Goal: Task Accomplishment & Management: Use online tool/utility

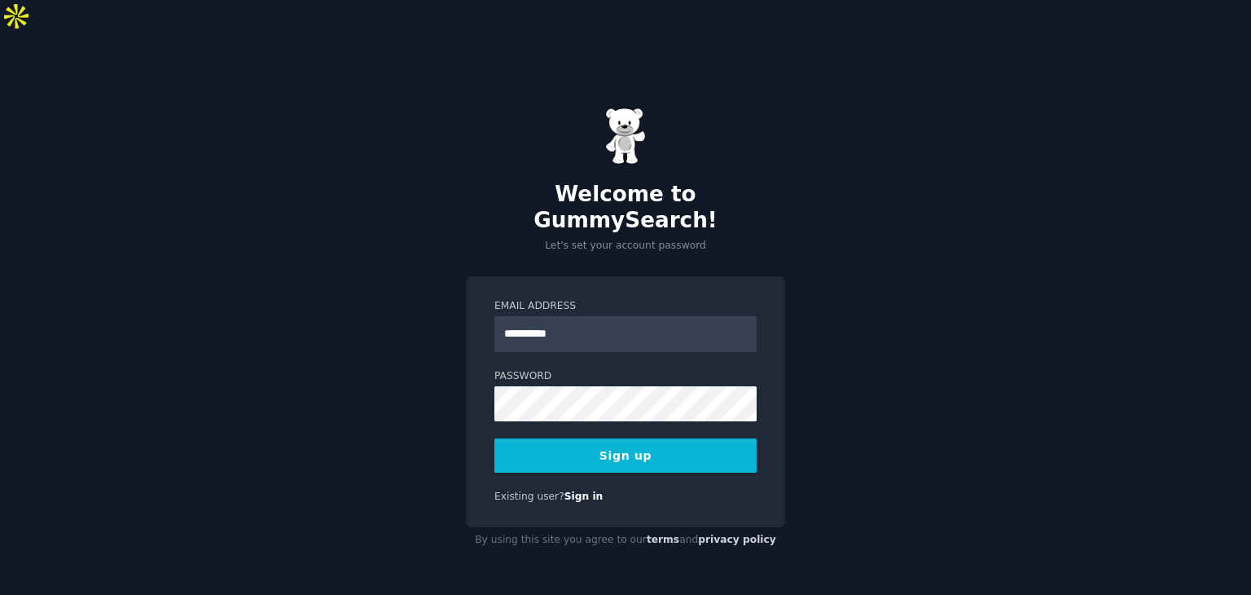
type input "**********"
click at [495, 438] on button "Sign up" at bounding box center [626, 455] width 262 height 34
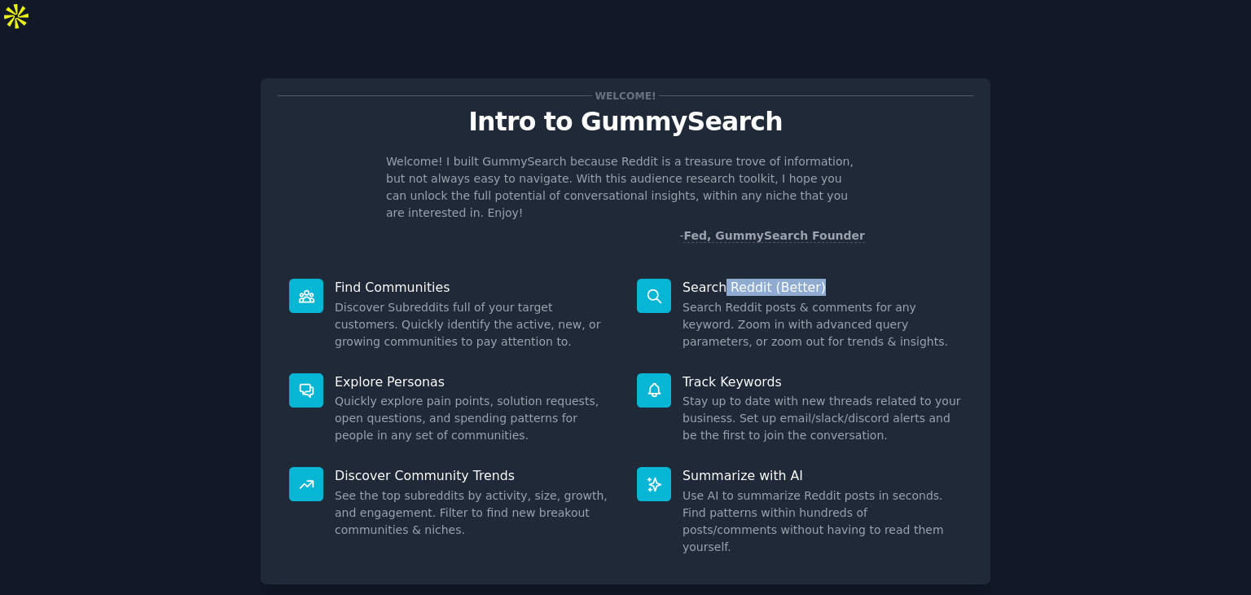
drag, startPoint x: 717, startPoint y: 236, endPoint x: 847, endPoint y: 236, distance: 129.5
click at [847, 279] on p "Search Reddit (Better)" at bounding box center [822, 287] width 279 height 17
drag, startPoint x: 358, startPoint y: 336, endPoint x: 453, endPoint y: 334, distance: 95.4
click at [453, 373] on p "Explore Personas" at bounding box center [474, 381] width 279 height 17
drag, startPoint x: 697, startPoint y: 333, endPoint x: 778, endPoint y: 333, distance: 80.7
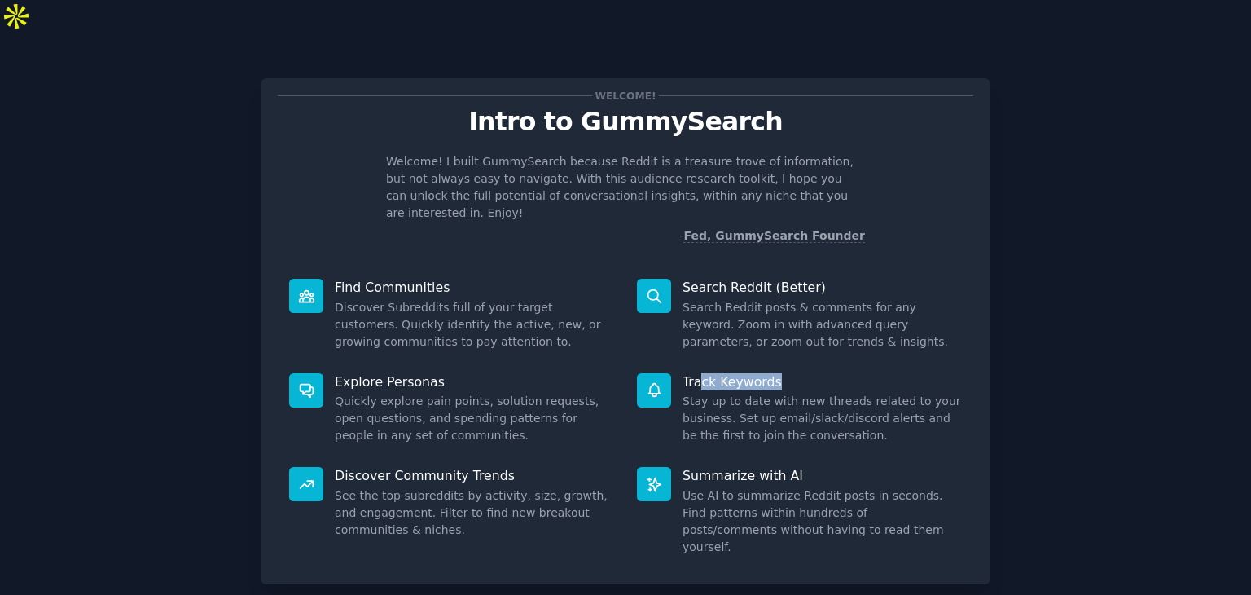
click at [778, 373] on p "Track Keywords" at bounding box center [822, 381] width 279 height 17
drag, startPoint x: 354, startPoint y: 431, endPoint x: 526, endPoint y: 429, distance: 171.9
click at [526, 467] on p "Discover Community Trends" at bounding box center [474, 475] width 279 height 17
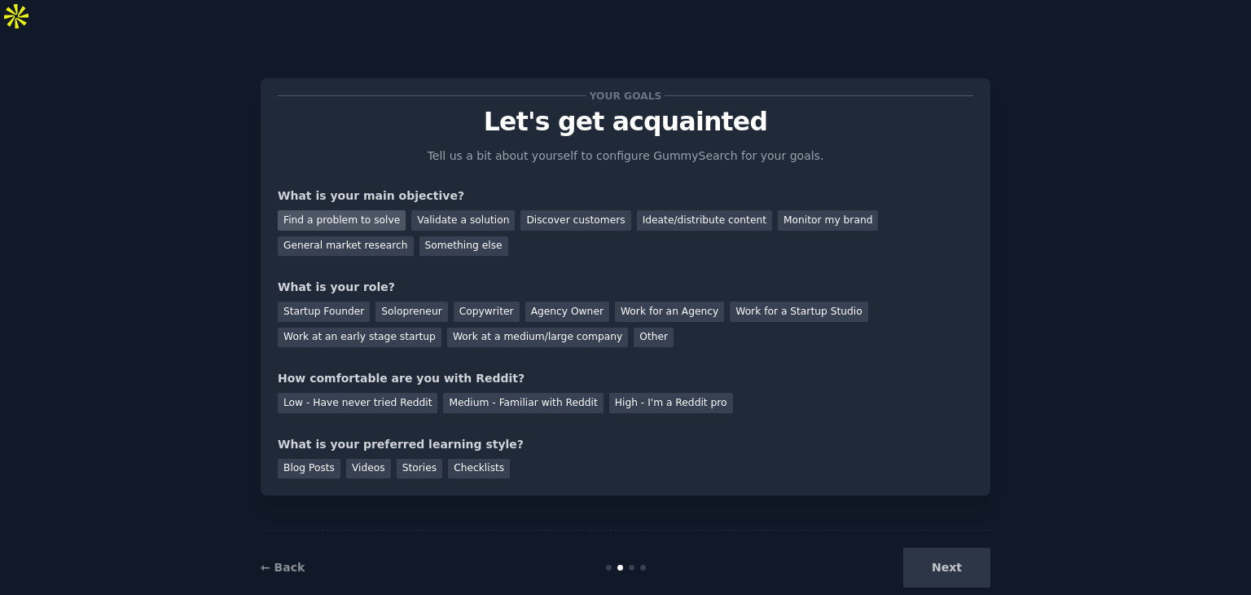
click at [368, 210] on div "Find a problem to solve" at bounding box center [342, 220] width 128 height 20
click at [424, 210] on div "Validate a solution" at bounding box center [462, 220] width 103 height 20
click at [531, 210] on div "Discover customers" at bounding box center [576, 220] width 110 height 20
click at [413, 301] on div "Solopreneur" at bounding box center [412, 311] width 72 height 20
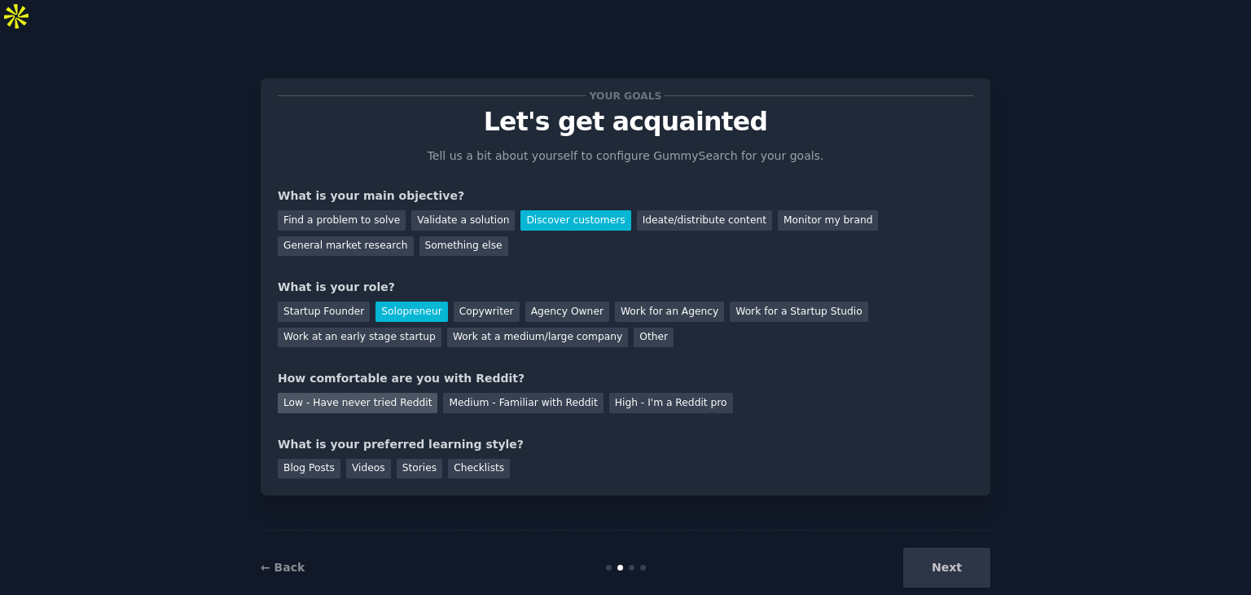
click at [334, 393] on div "Low - Have never tried Reddit" at bounding box center [358, 403] width 160 height 20
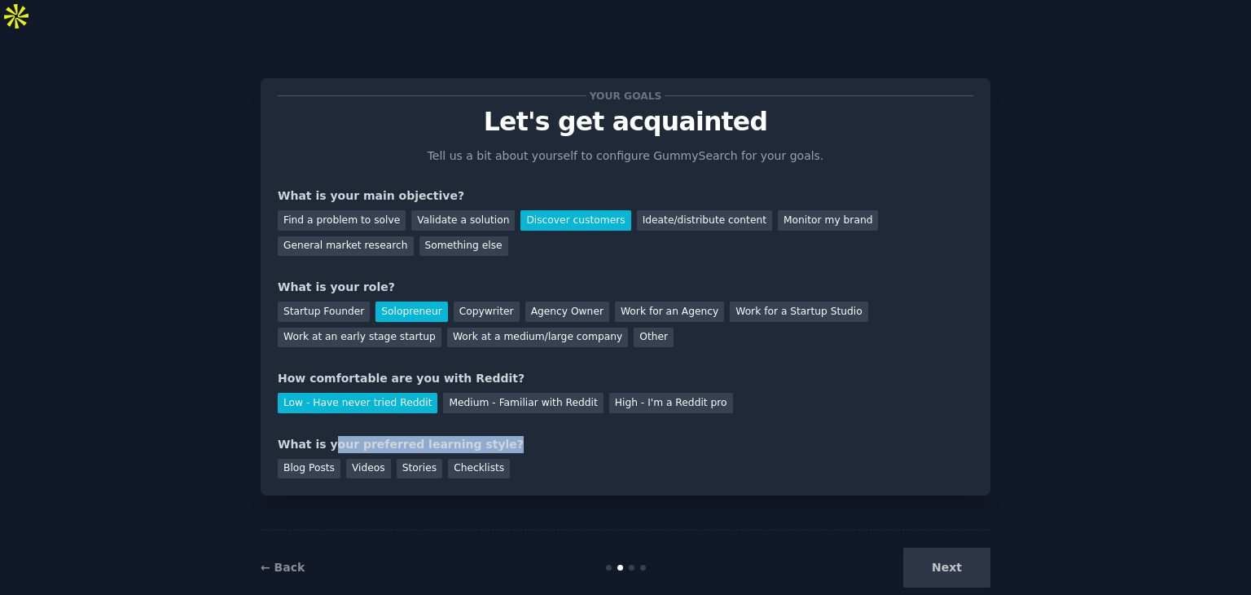
drag, startPoint x: 323, startPoint y: 411, endPoint x: 483, endPoint y: 415, distance: 160.5
click at [483, 436] on div "What is your preferred learning style?" at bounding box center [626, 444] width 696 height 17
click at [319, 459] on div "Blog Posts" at bounding box center [309, 469] width 63 height 20
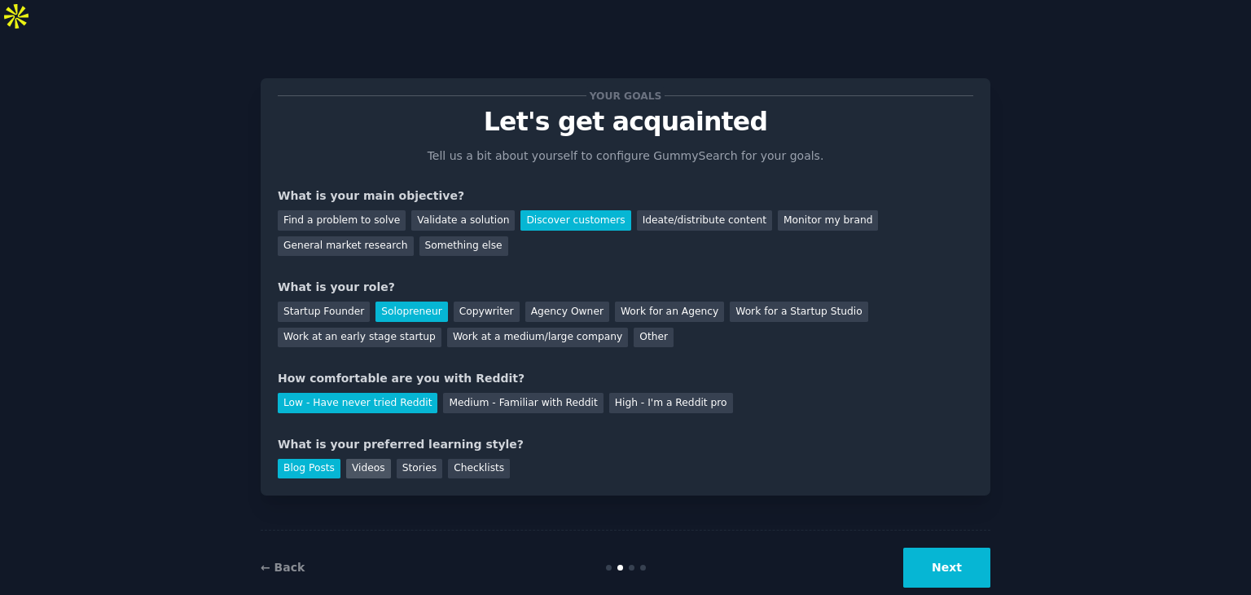
click at [358, 459] on div "Videos" at bounding box center [368, 469] width 45 height 20
click at [297, 459] on div "Blog Posts" at bounding box center [309, 469] width 63 height 20
click at [951, 548] on button "Next" at bounding box center [947, 568] width 87 height 40
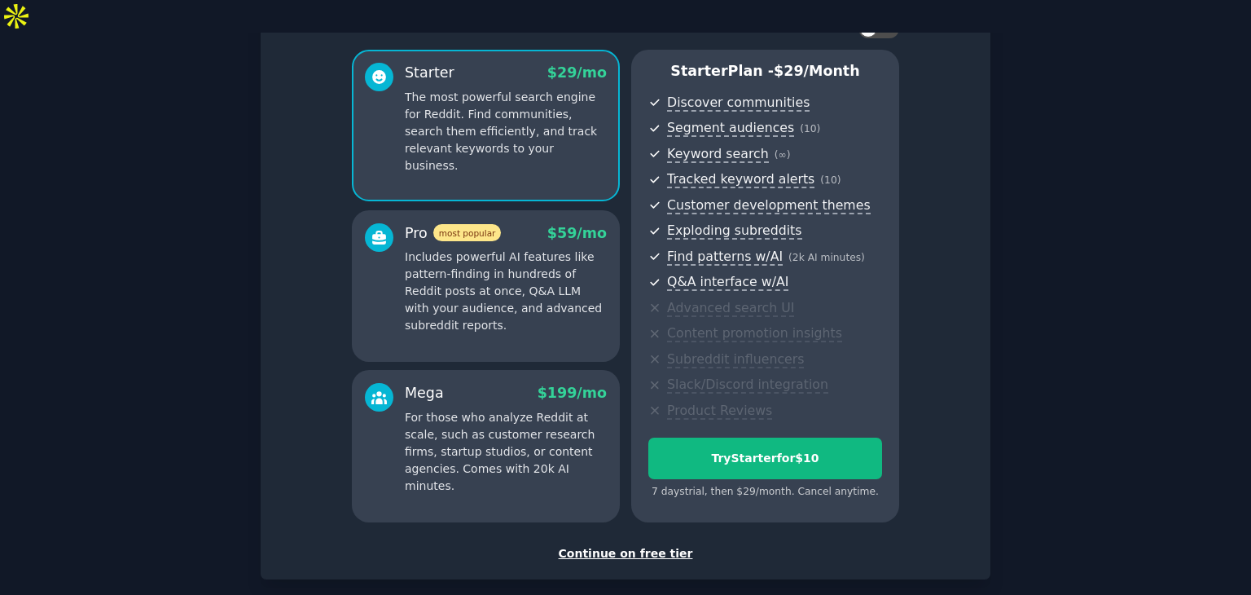
scroll to position [163, 0]
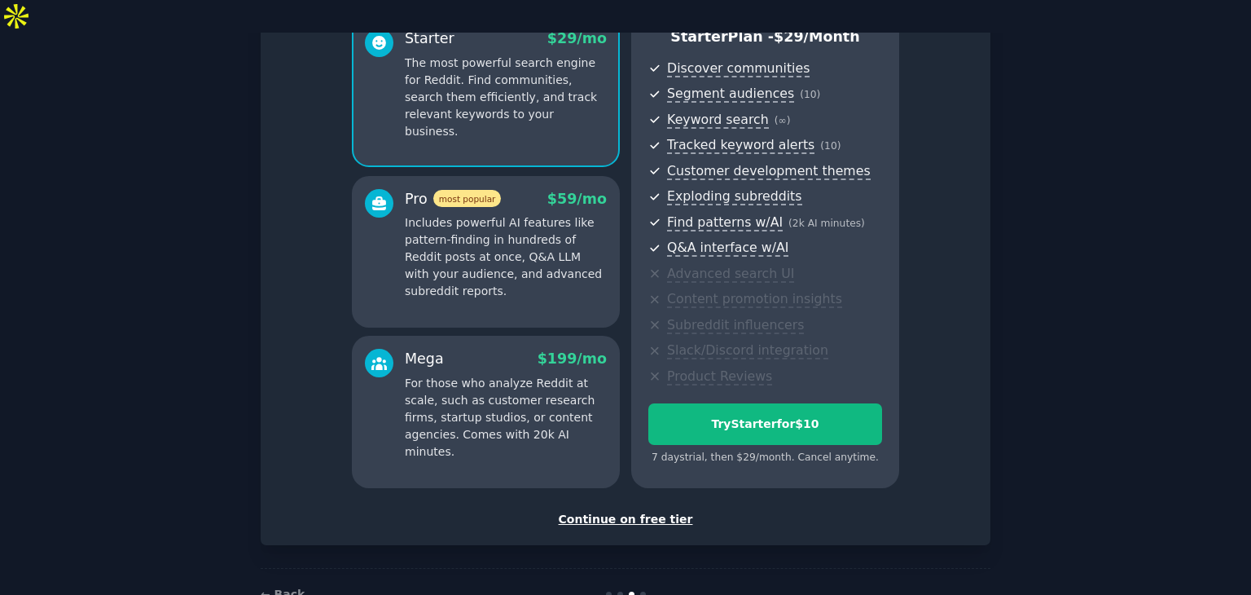
click at [655, 511] on div "Continue on free tier" at bounding box center [626, 519] width 696 height 17
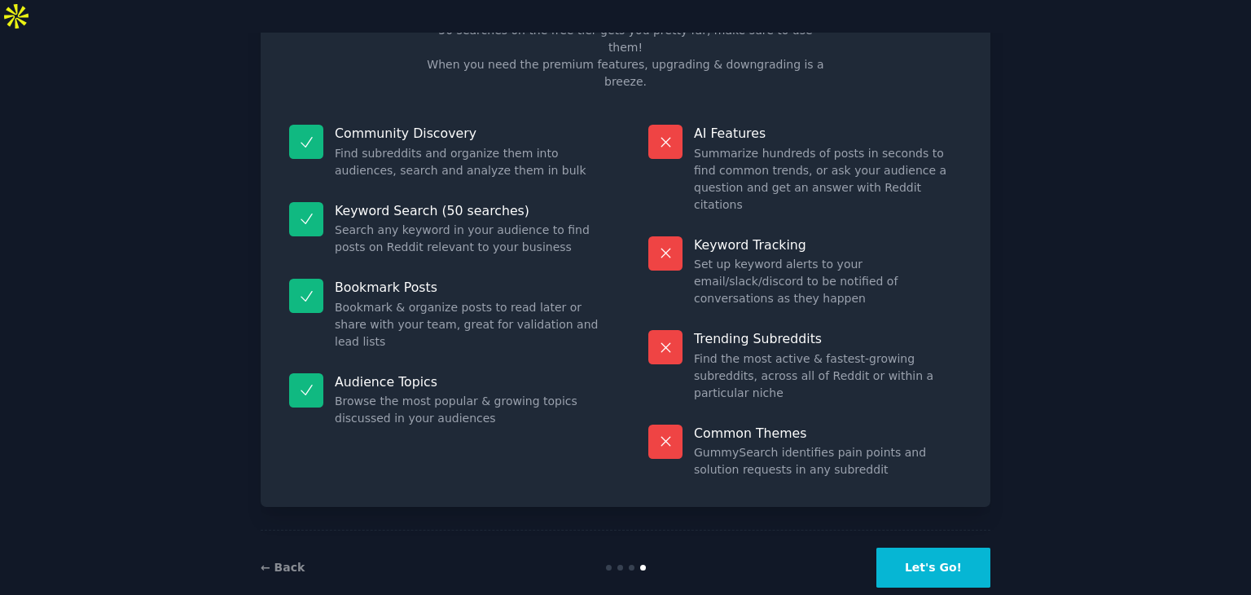
scroll to position [39, 0]
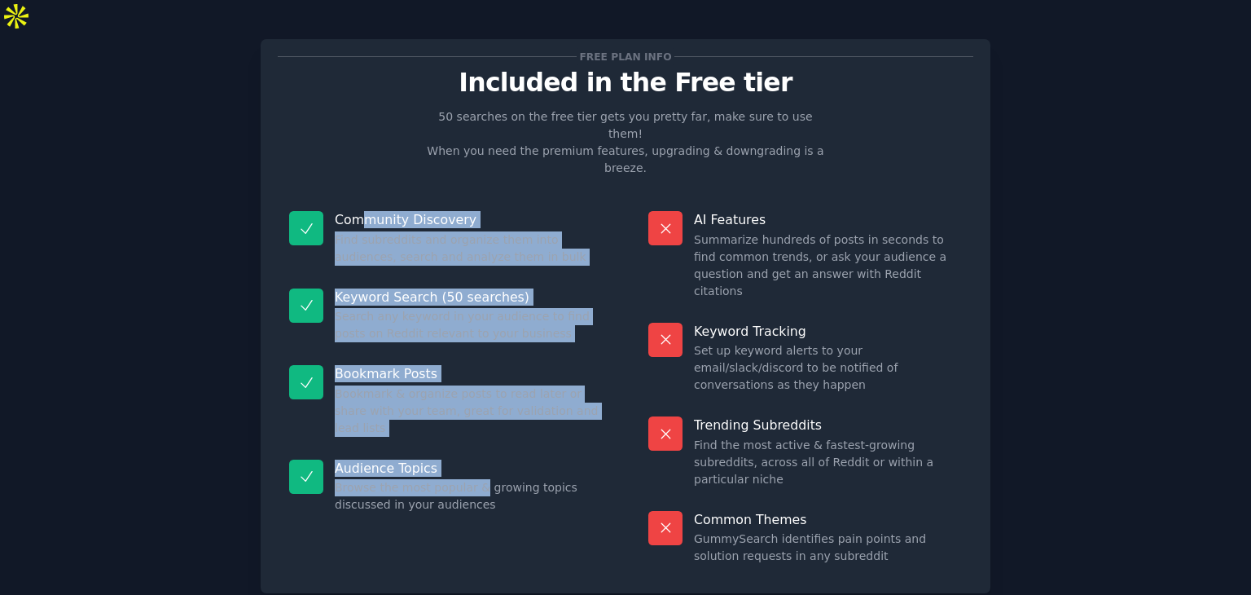
drag, startPoint x: 361, startPoint y: 161, endPoint x: 471, endPoint y: 394, distance: 258.4
click at [471, 394] on dl "Community Discovery Find subreddits and organize them into audiences, search an…" at bounding box center [446, 388] width 336 height 376
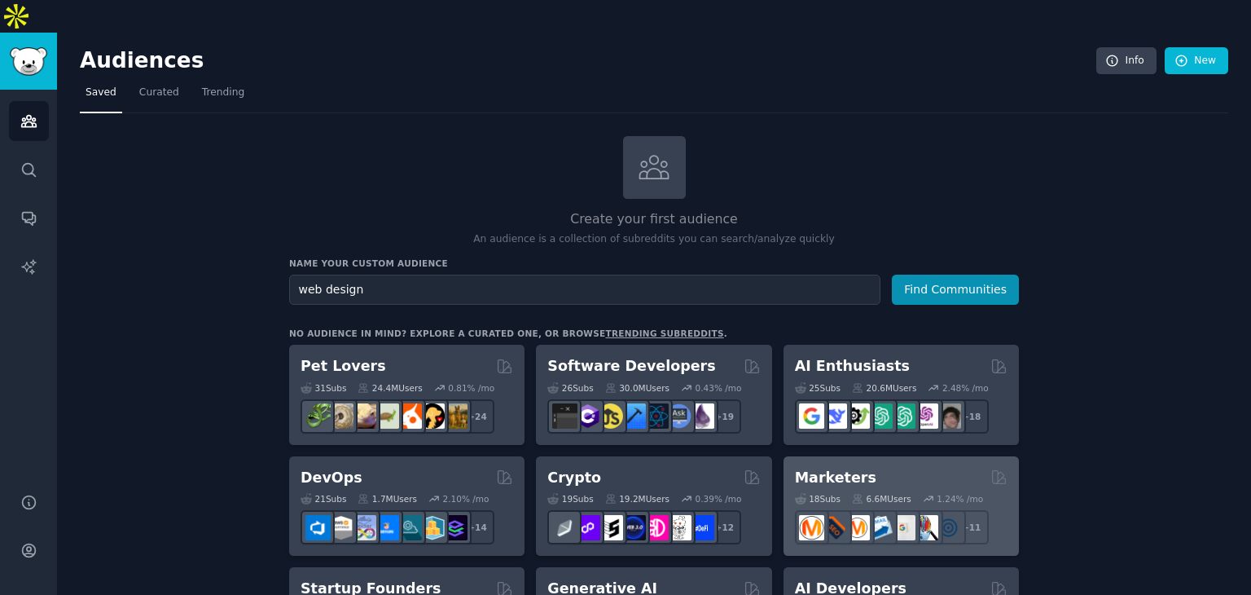
type input "web design"
click at [892, 275] on button "Find Communities" at bounding box center [955, 290] width 127 height 30
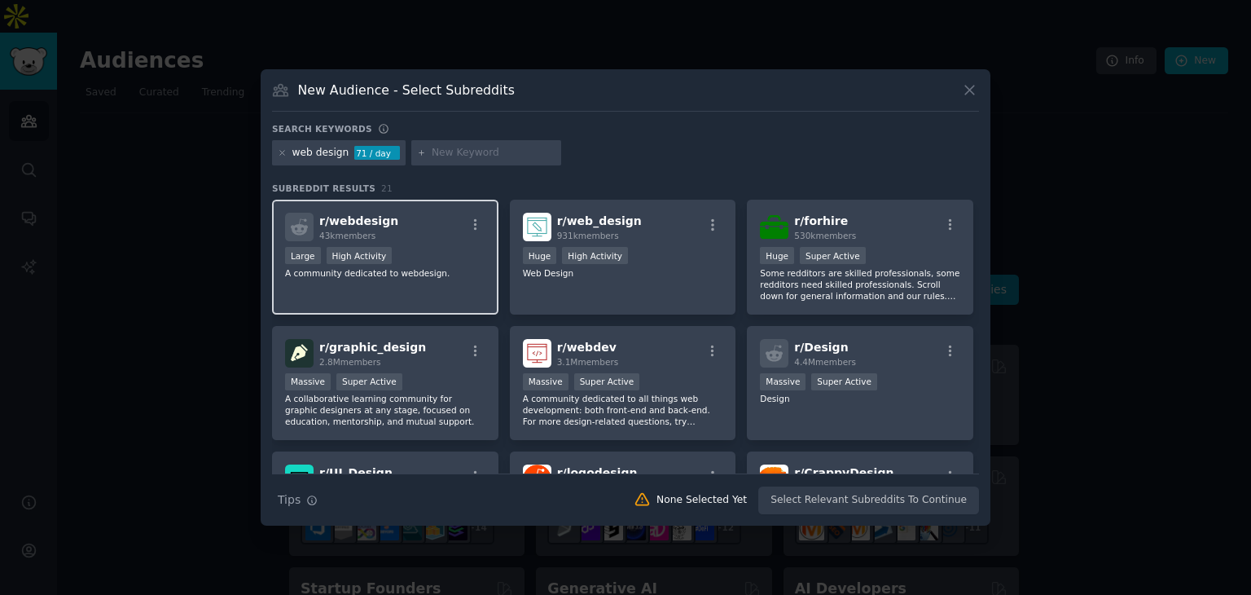
click at [462, 278] on div "r/ webdesign 43k members Large High Activity A community dedicated to webdesign." at bounding box center [385, 257] width 226 height 115
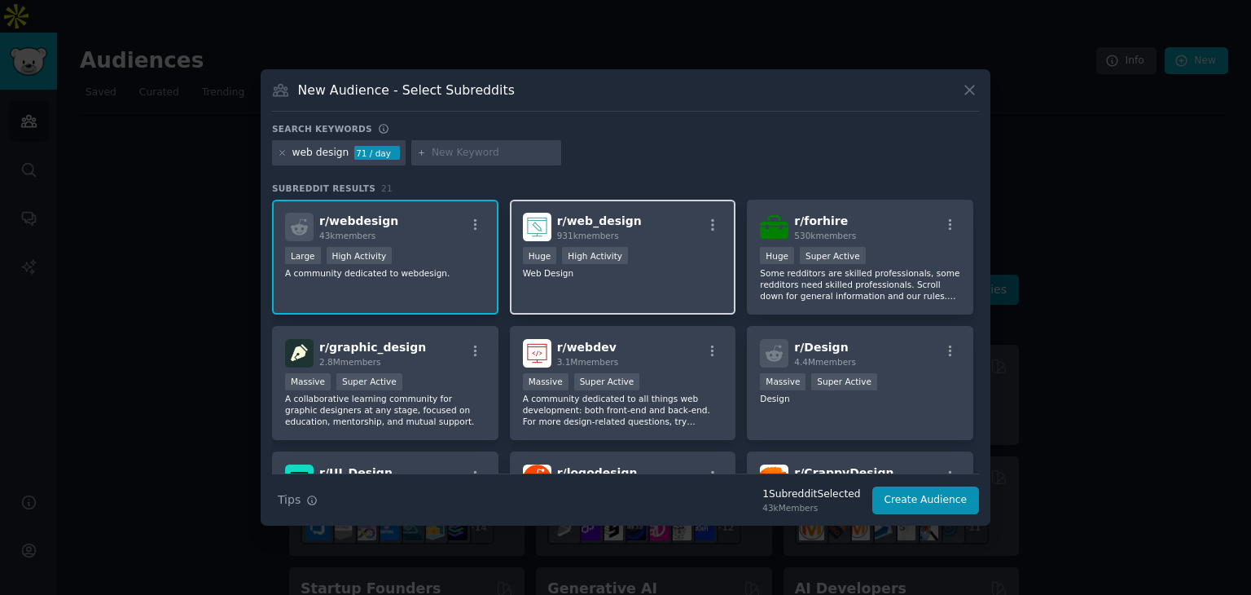
click at [649, 284] on div "r/ web_design 931k members Huge High Activity Web Design" at bounding box center [623, 257] width 226 height 115
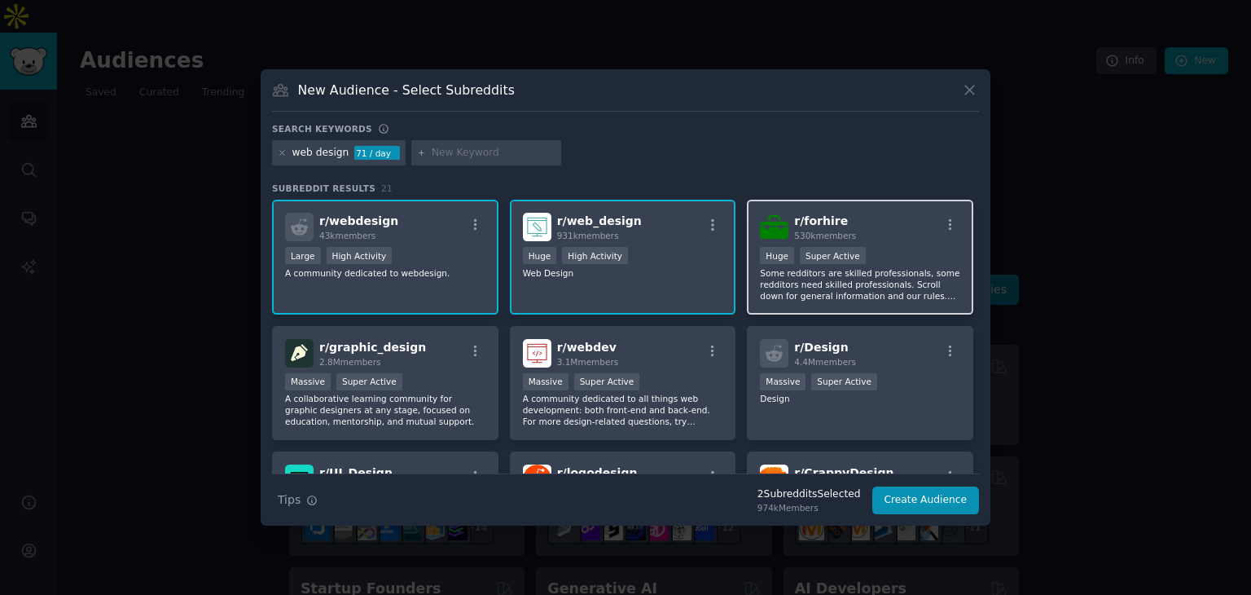
click at [867, 279] on p "Some redditors are skilled professionals, some redditors need skilled professio…" at bounding box center [860, 284] width 200 height 34
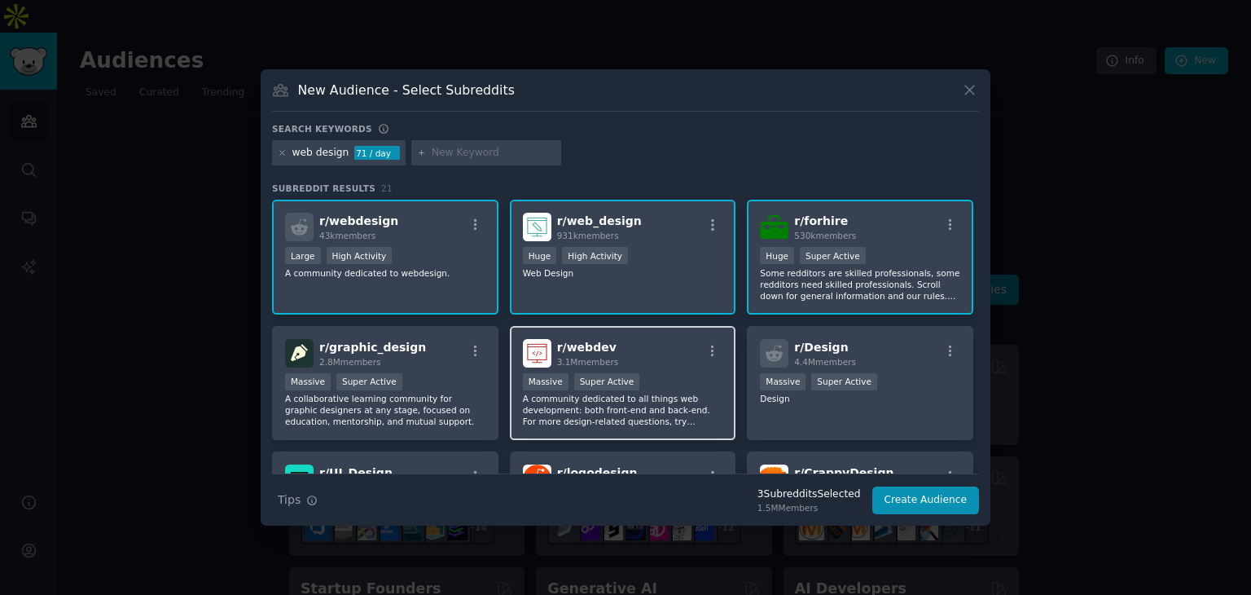
click at [671, 388] on div "Massive Super Active" at bounding box center [623, 383] width 200 height 20
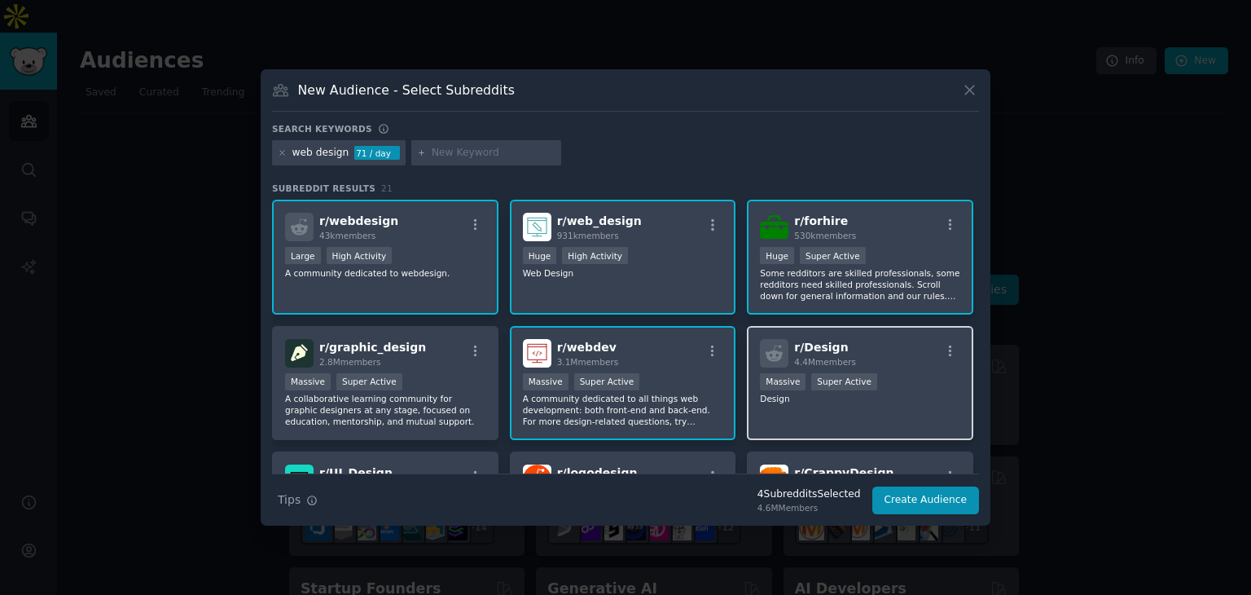
click at [841, 398] on p "Design" at bounding box center [860, 398] width 200 height 11
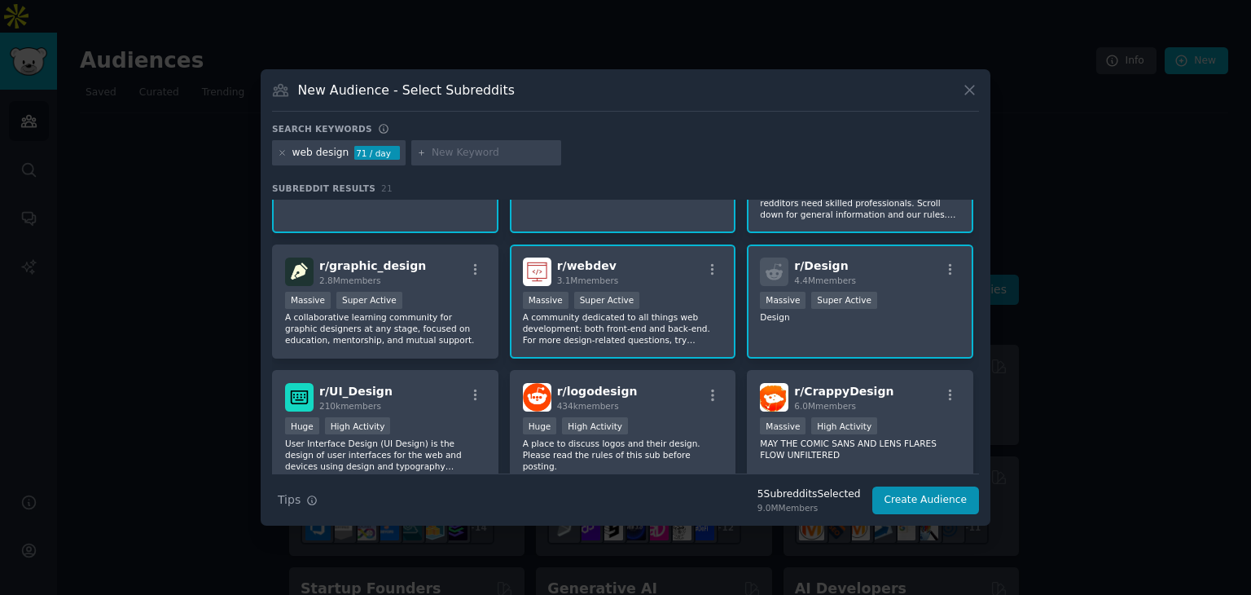
scroll to position [163, 0]
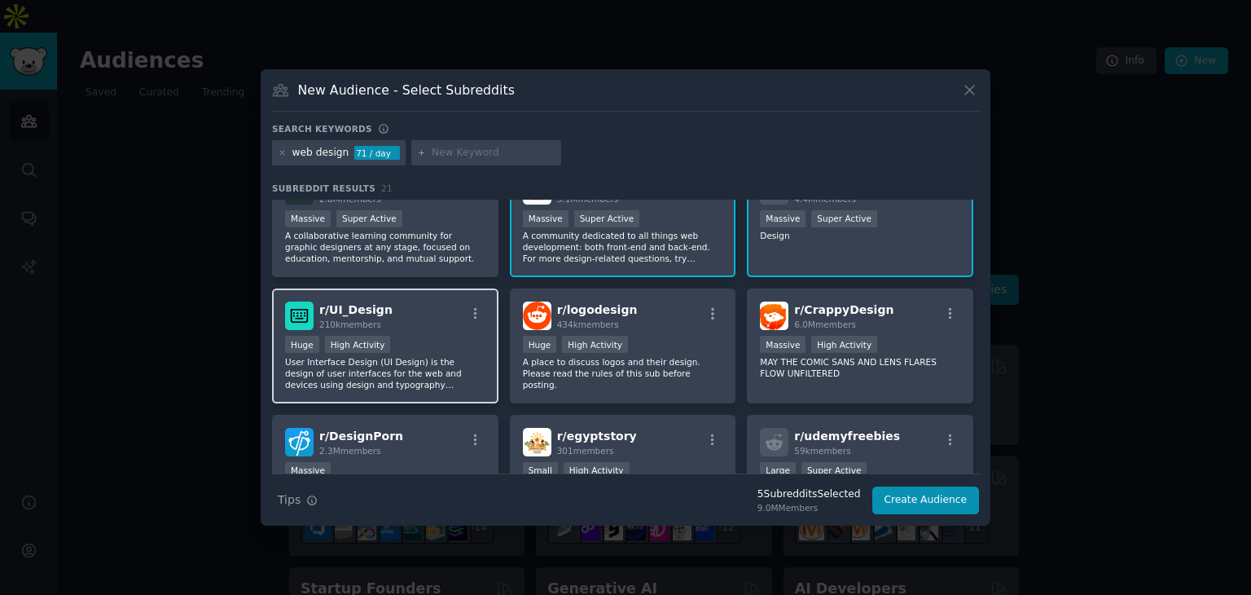
click at [435, 362] on p "User Interface Design (UI Design) is the design of user interfaces for the web …" at bounding box center [385, 373] width 200 height 34
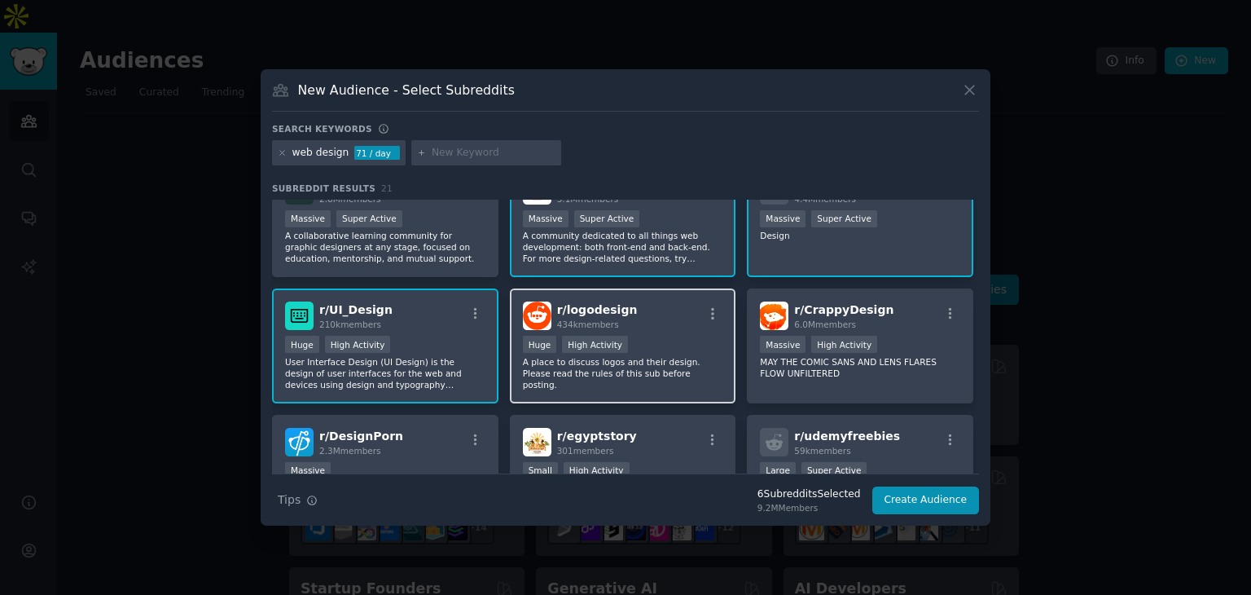
click at [642, 367] on p "A place to discuss logos and their design. Please read the rules of this sub be…" at bounding box center [623, 373] width 200 height 34
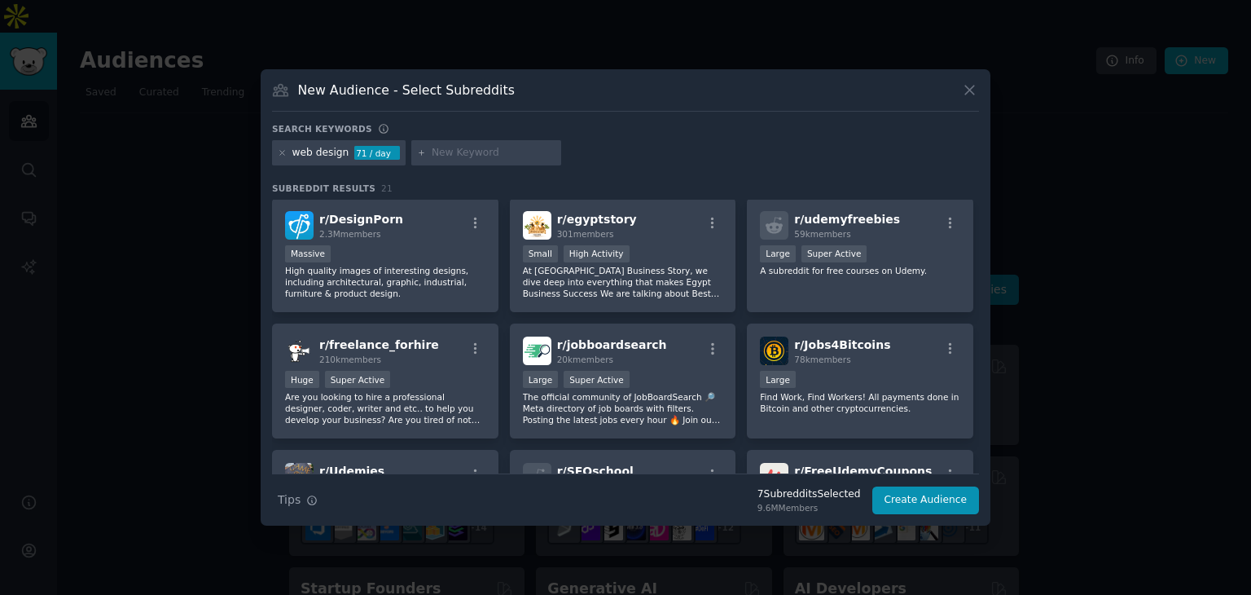
scroll to position [407, 0]
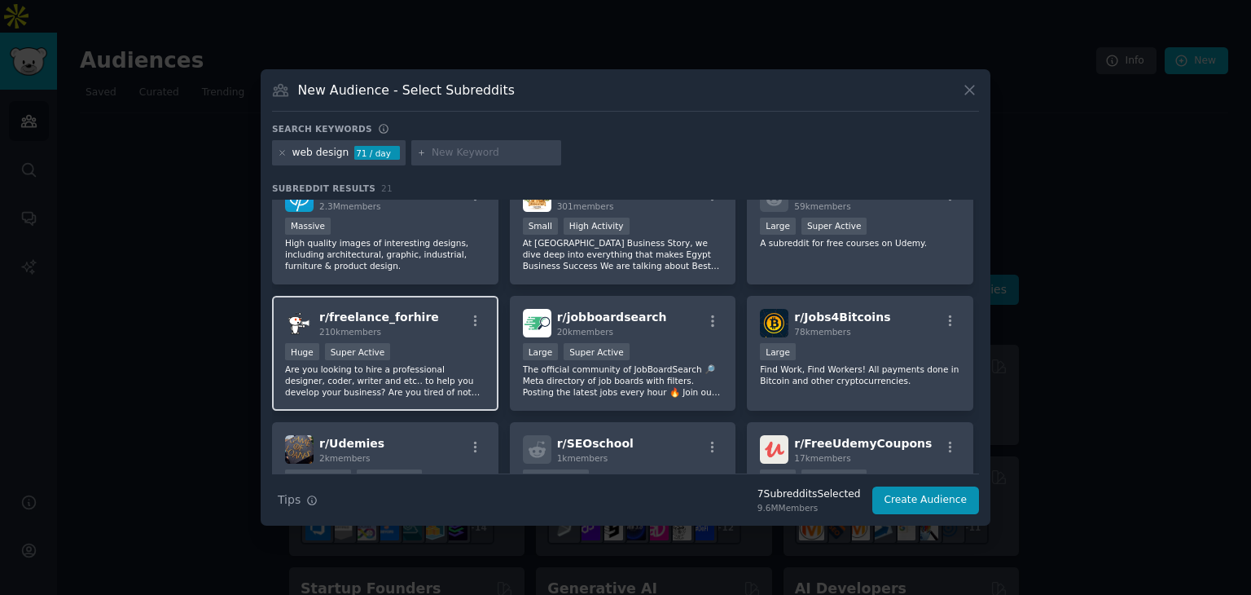
click at [407, 382] on p "Are you looking to hire a professional designer, coder, writer and etc.. to hel…" at bounding box center [385, 380] width 200 height 34
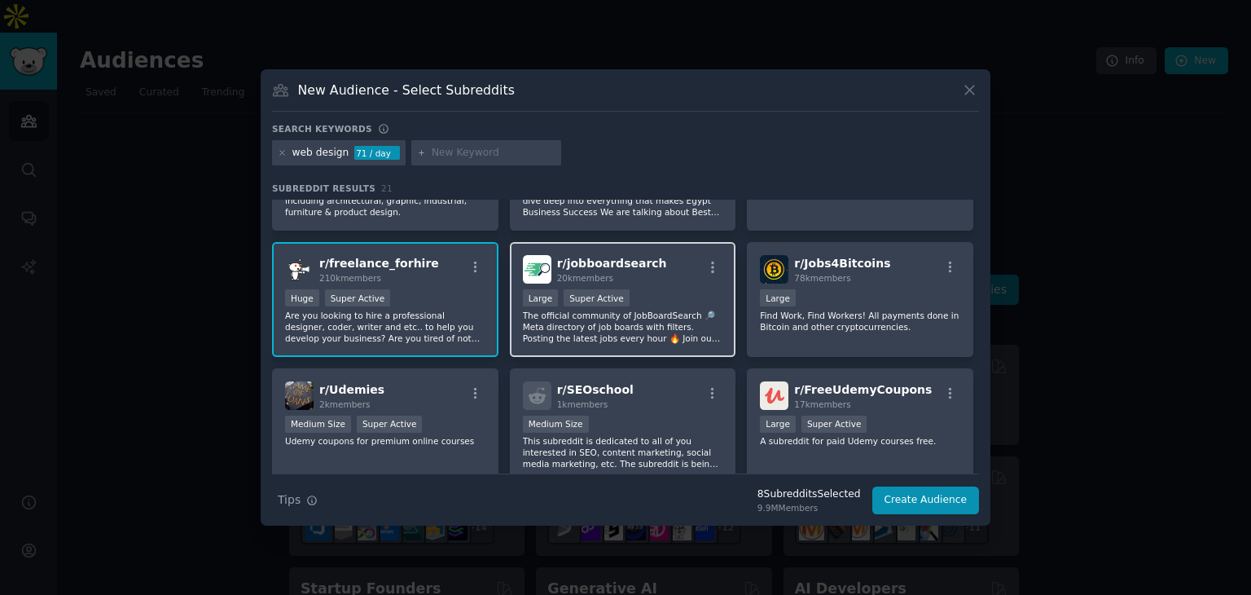
scroll to position [489, 0]
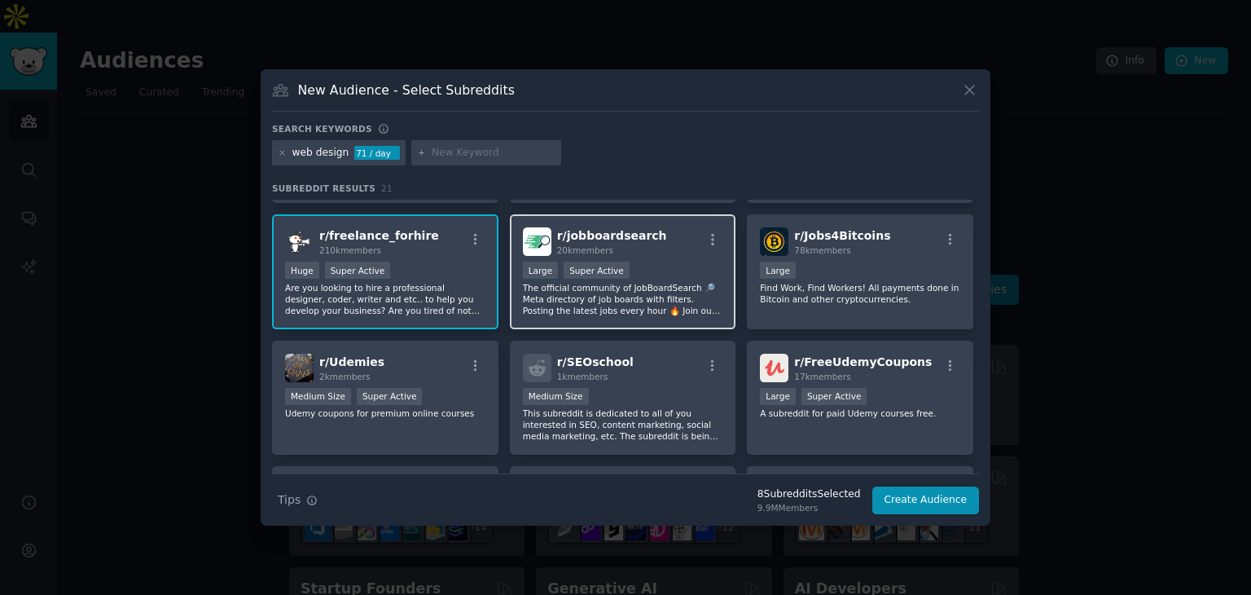
click at [639, 368] on div "r/ SEOschool 1k members" at bounding box center [623, 368] width 200 height 29
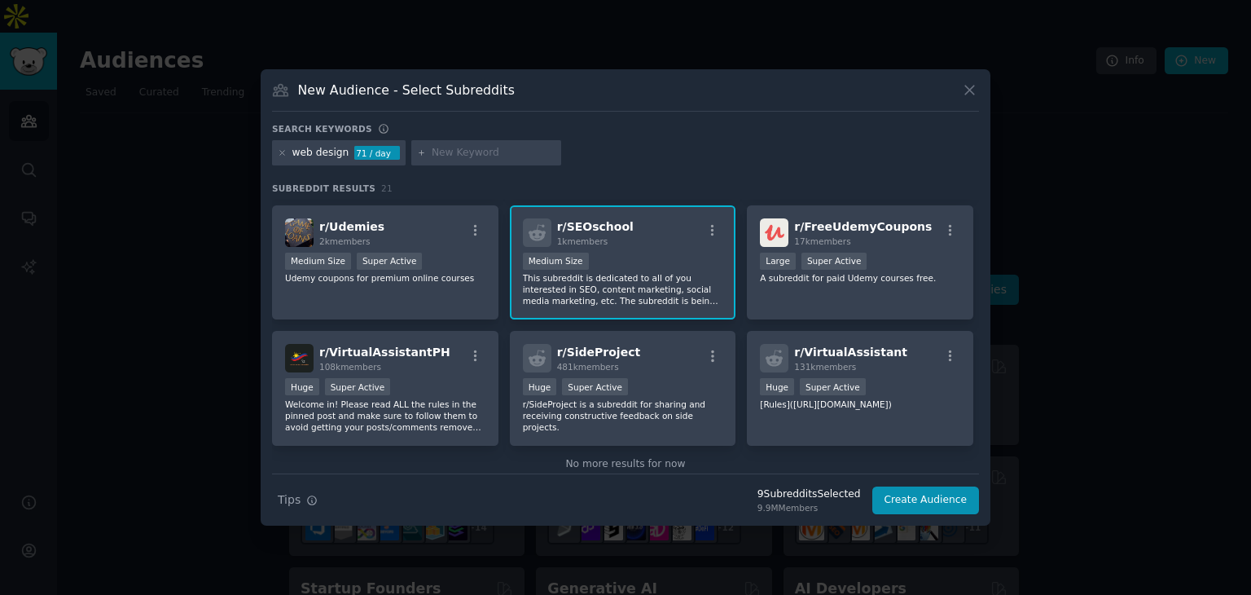
scroll to position [649, 0]
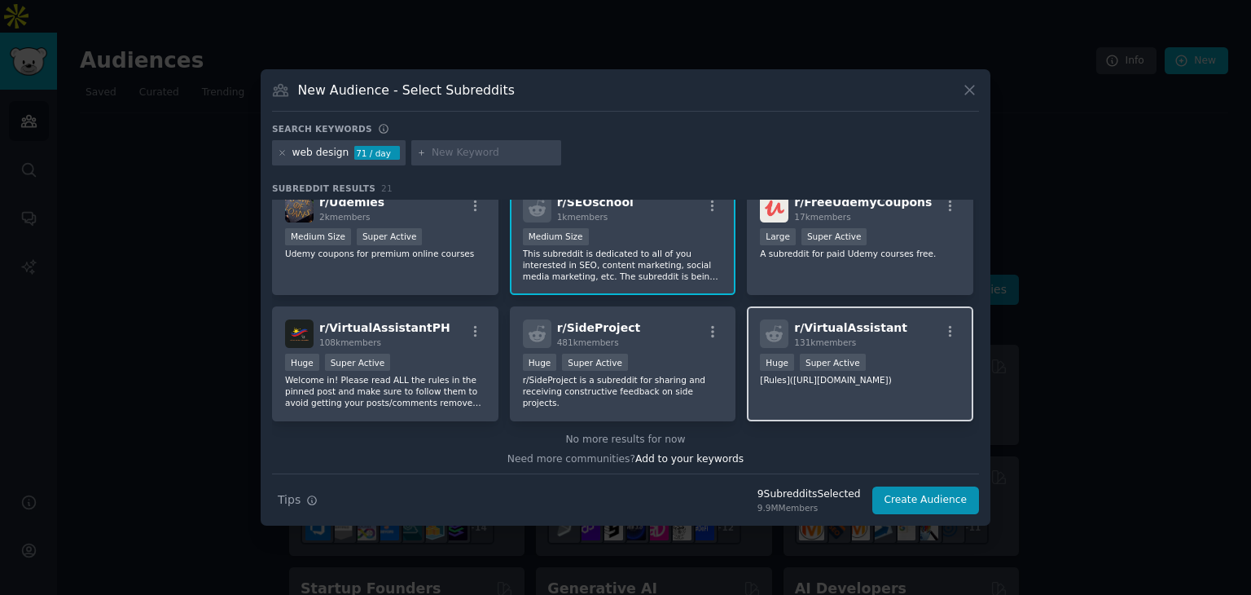
click at [872, 337] on div "131k members" at bounding box center [850, 341] width 113 height 11
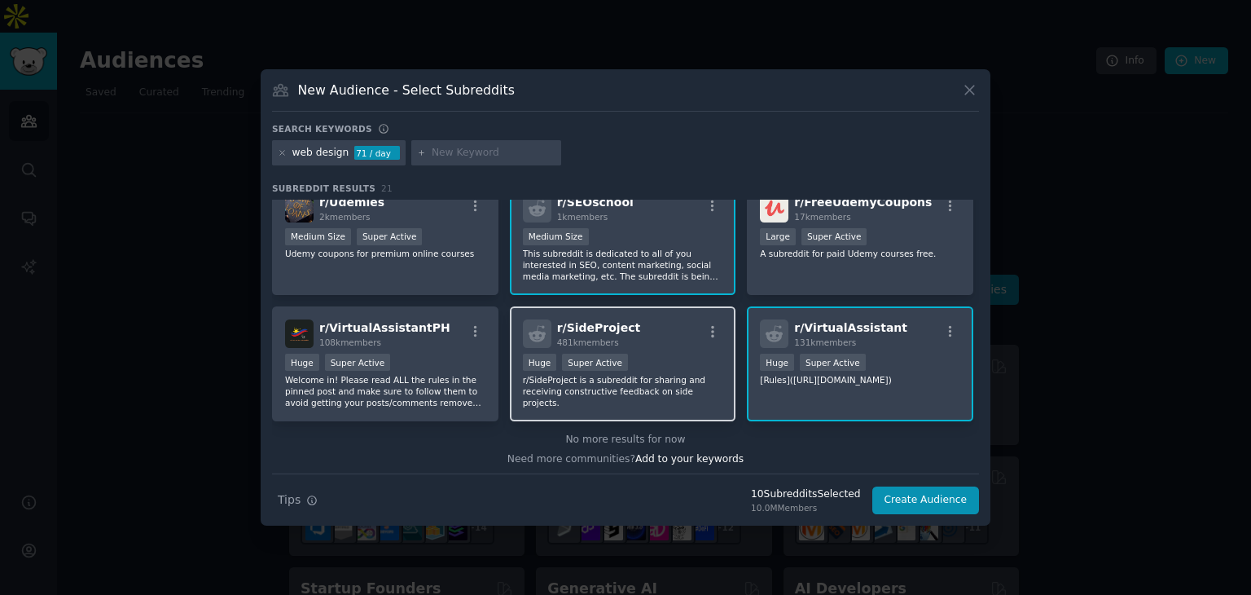
click at [662, 354] on div "Huge Super Active" at bounding box center [623, 364] width 200 height 20
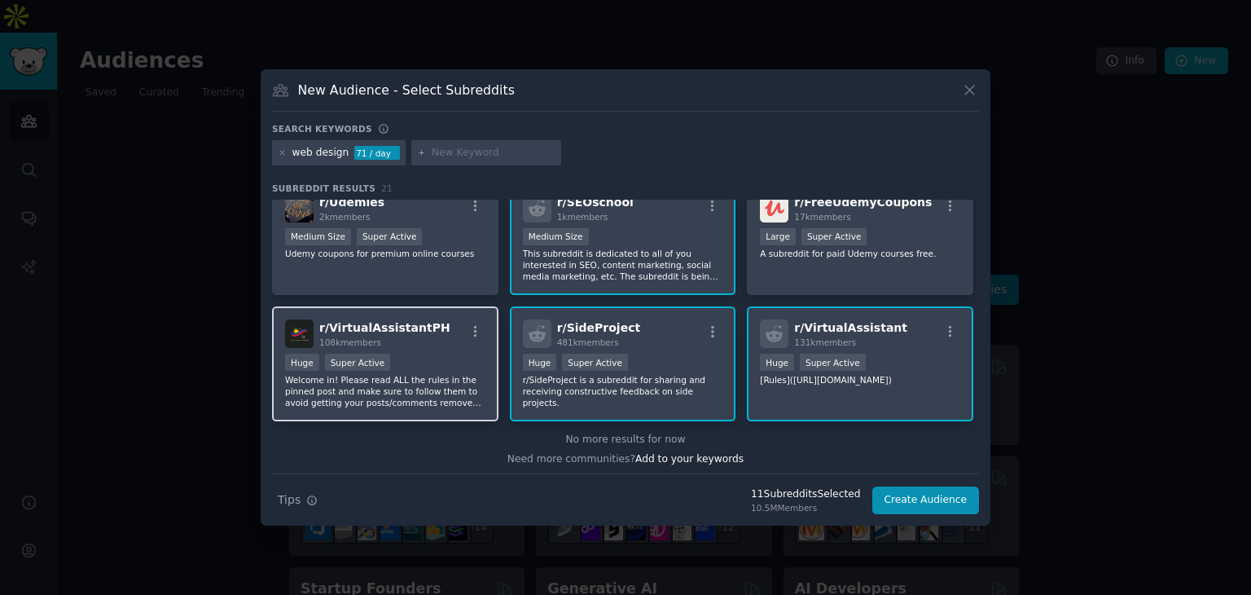
click at [433, 354] on div "Huge Super Active" at bounding box center [385, 364] width 200 height 20
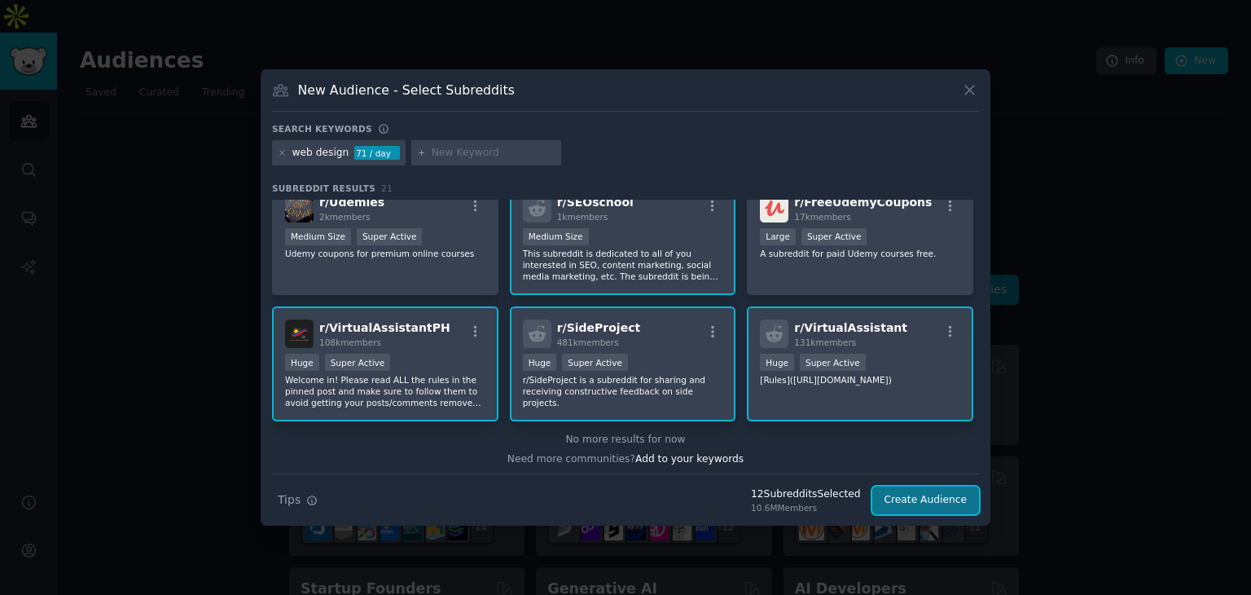
click at [929, 502] on button "Create Audience" at bounding box center [927, 500] width 108 height 28
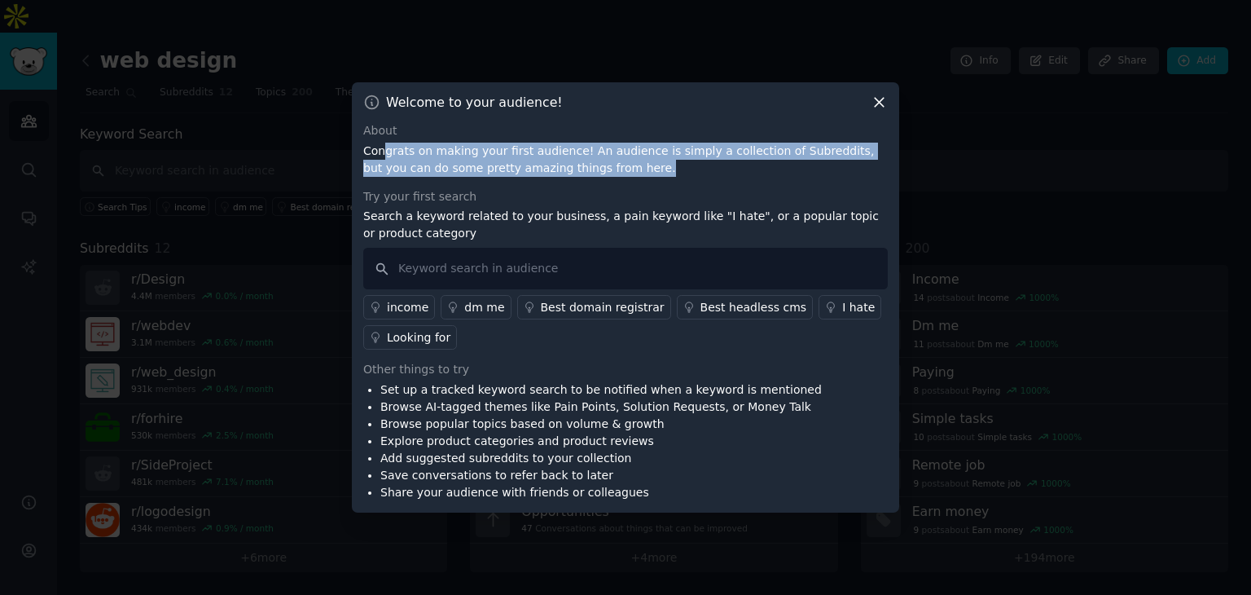
drag, startPoint x: 385, startPoint y: 152, endPoint x: 600, endPoint y: 174, distance: 216.1
click at [600, 174] on p "Congrats on making your first audience! An audience is simply a collection of S…" at bounding box center [625, 160] width 525 height 34
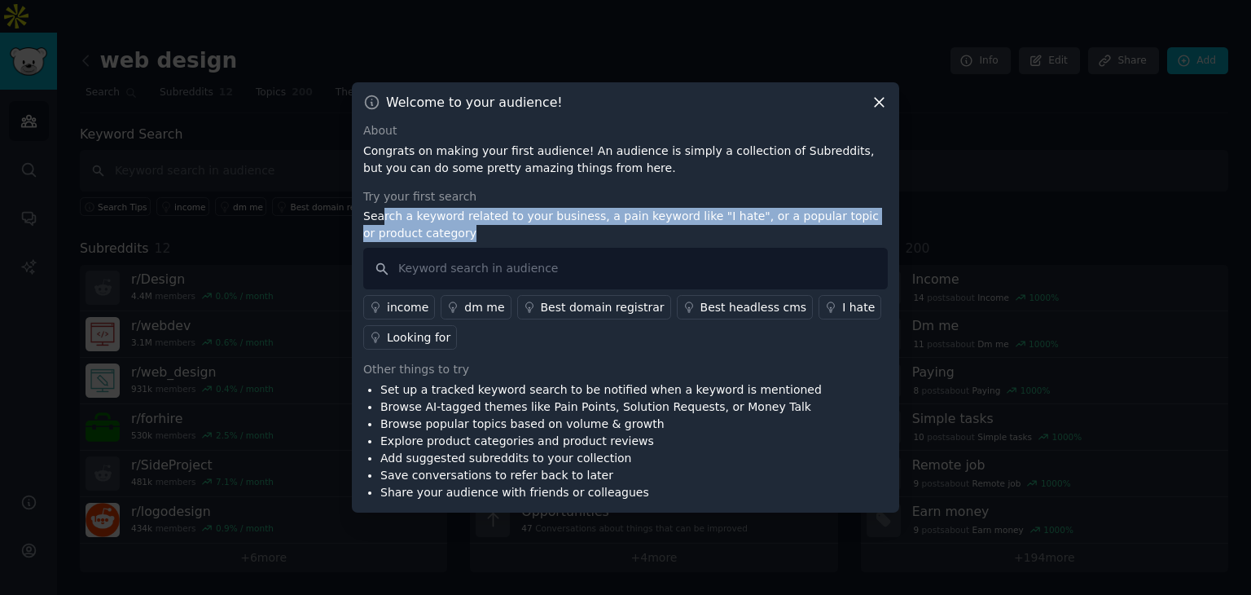
drag, startPoint x: 380, startPoint y: 218, endPoint x: 613, endPoint y: 238, distance: 233.9
click at [613, 238] on p "Search a keyword related to your business, a pain keyword like "I hate", or a p…" at bounding box center [625, 225] width 525 height 34
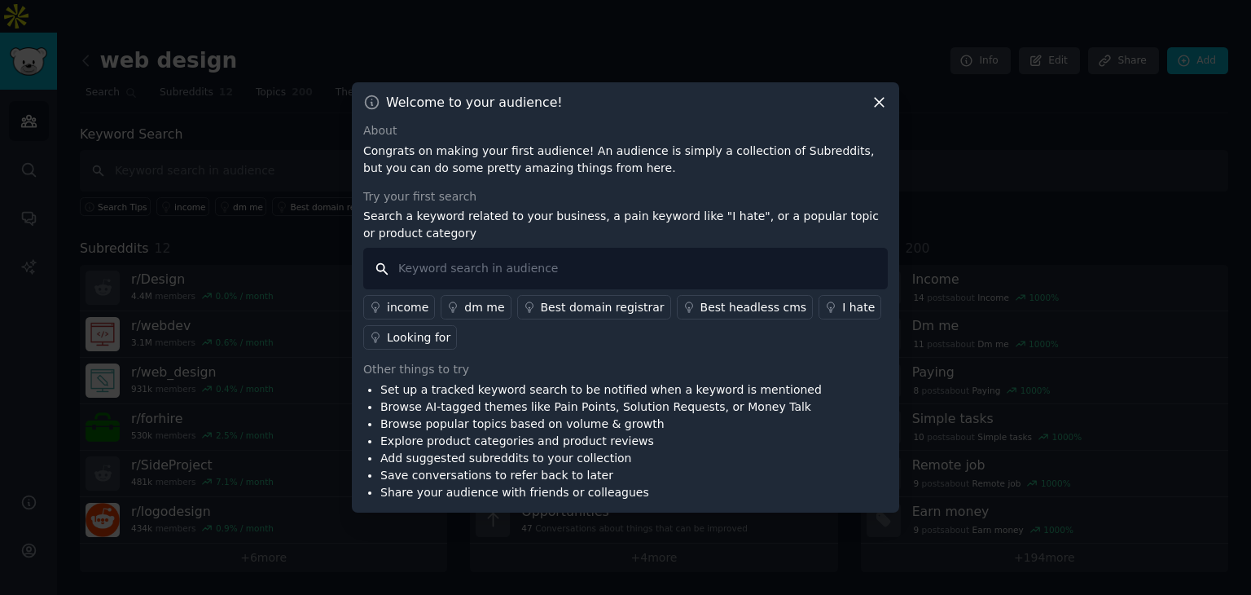
click at [627, 266] on input "text" at bounding box center [625, 269] width 525 height 42
click at [416, 339] on div "Looking for" at bounding box center [419, 337] width 64 height 17
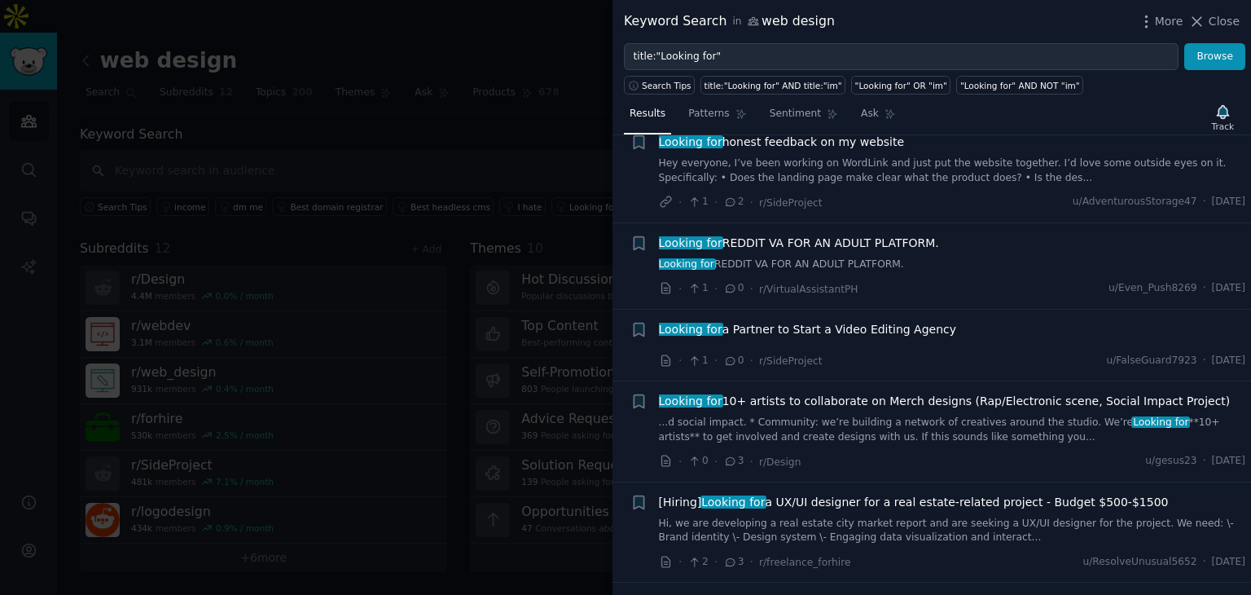
scroll to position [570, 0]
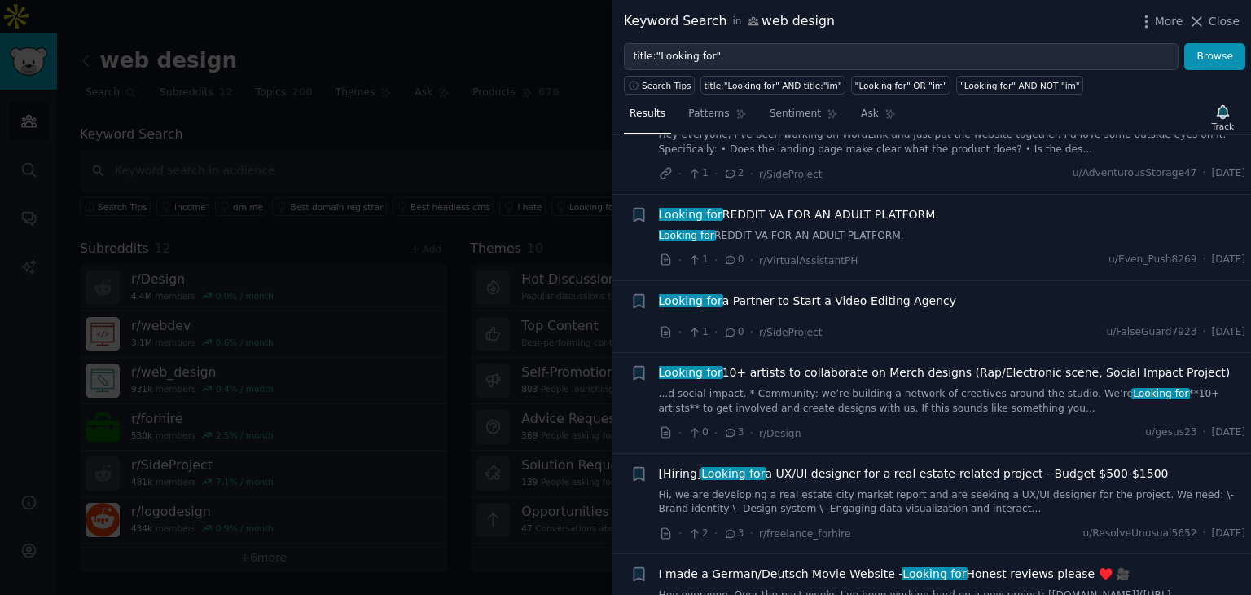
click at [834, 465] on div "[Hiring] Looking for a UX/UI designer for a real estate-related project - Budge…" at bounding box center [952, 490] width 587 height 51
click at [841, 465] on span "[Hiring] Looking for a UX/UI designer for a real estate-related project - Budge…" at bounding box center [914, 473] width 510 height 17
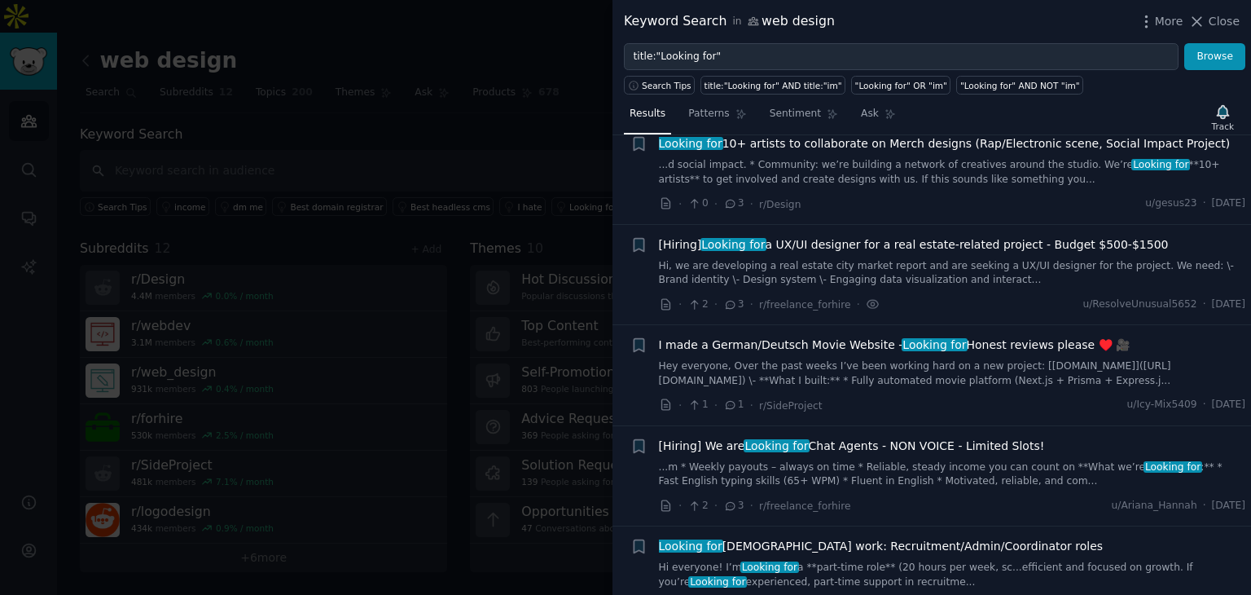
scroll to position [776, 0]
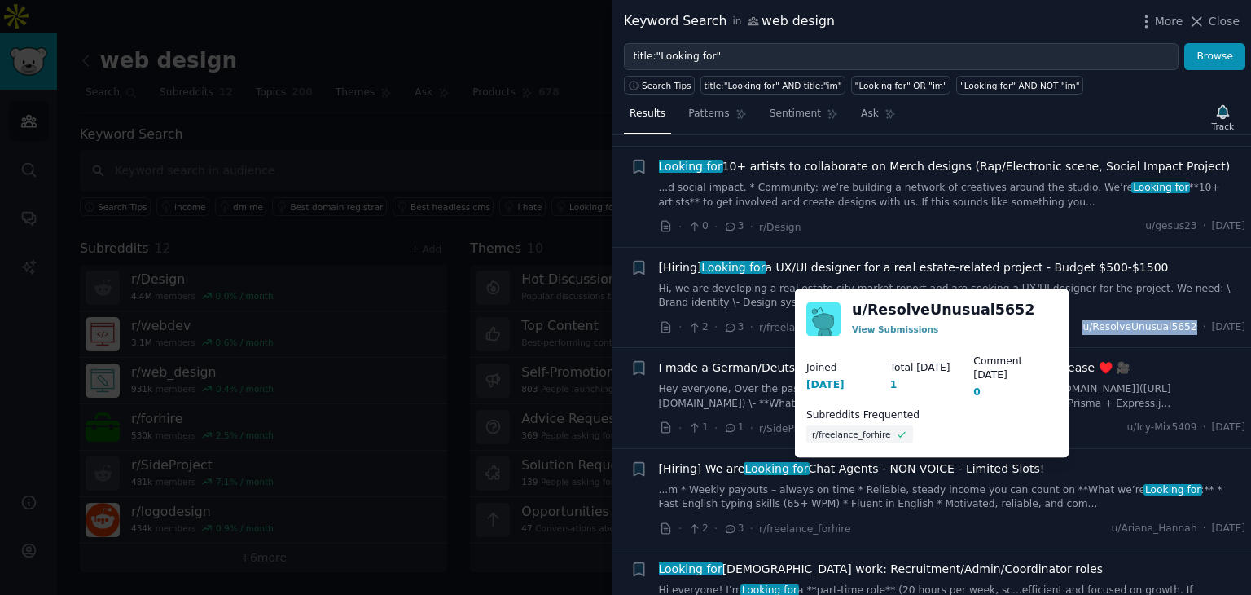
drag, startPoint x: 1170, startPoint y: 298, endPoint x: 1070, endPoint y: 294, distance: 100.3
click at [1083, 320] on div "u/ResolveUnusual5652 · Thu 9/4/2025" at bounding box center [1164, 327] width 163 height 15
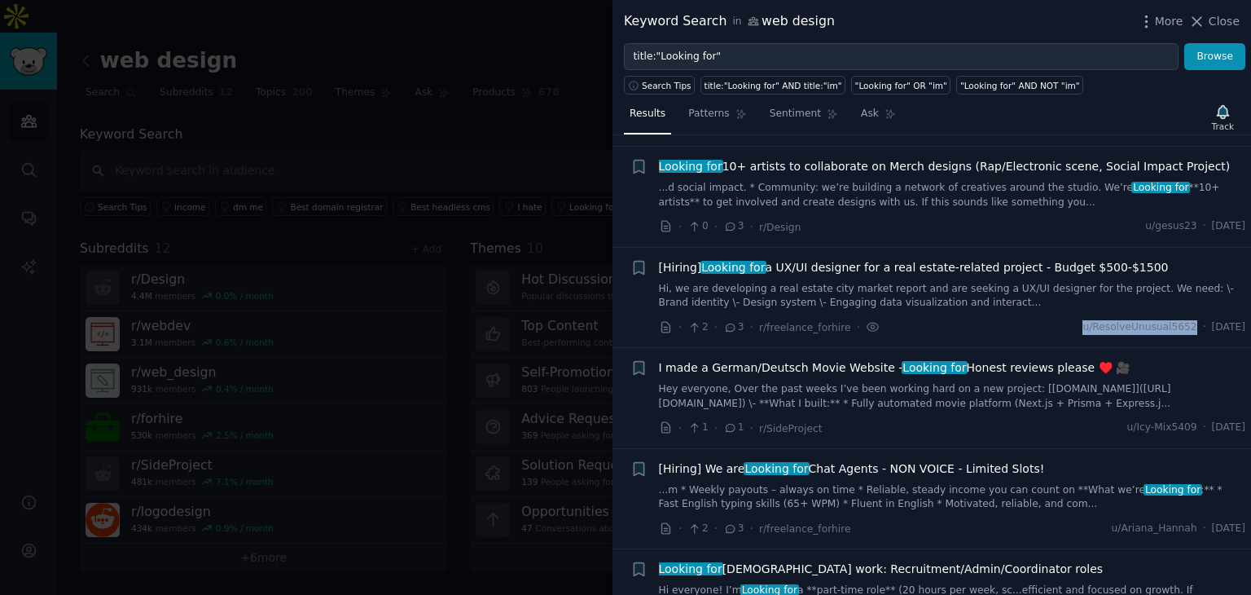
copy span "u/ResolveUnusual5652"
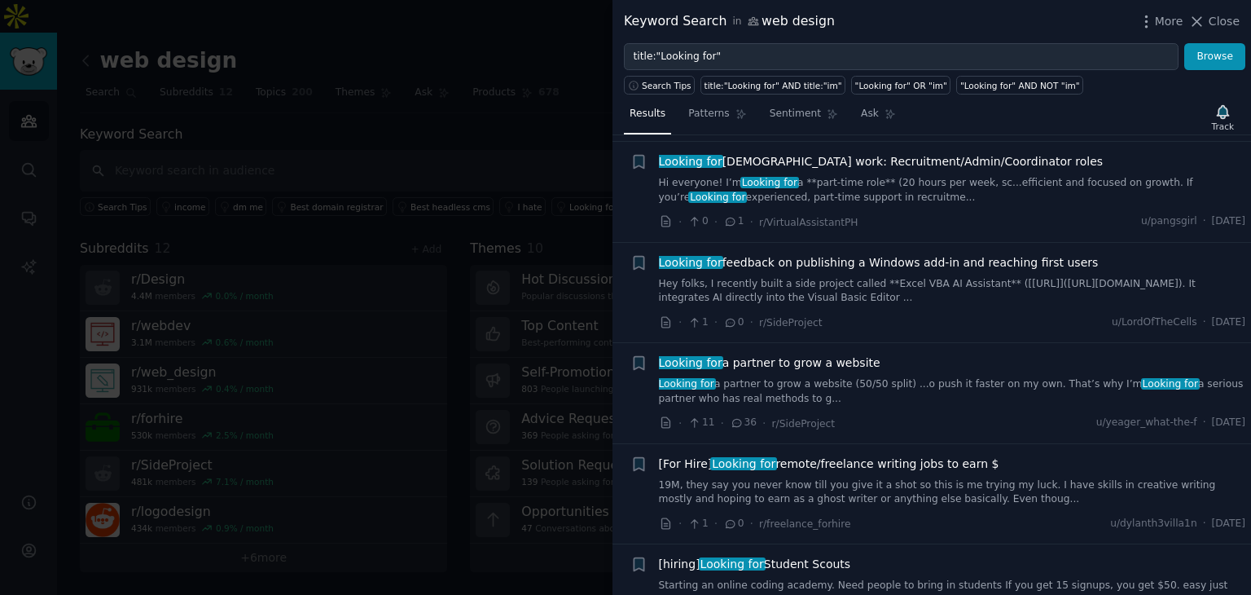
scroll to position [1265, 0]
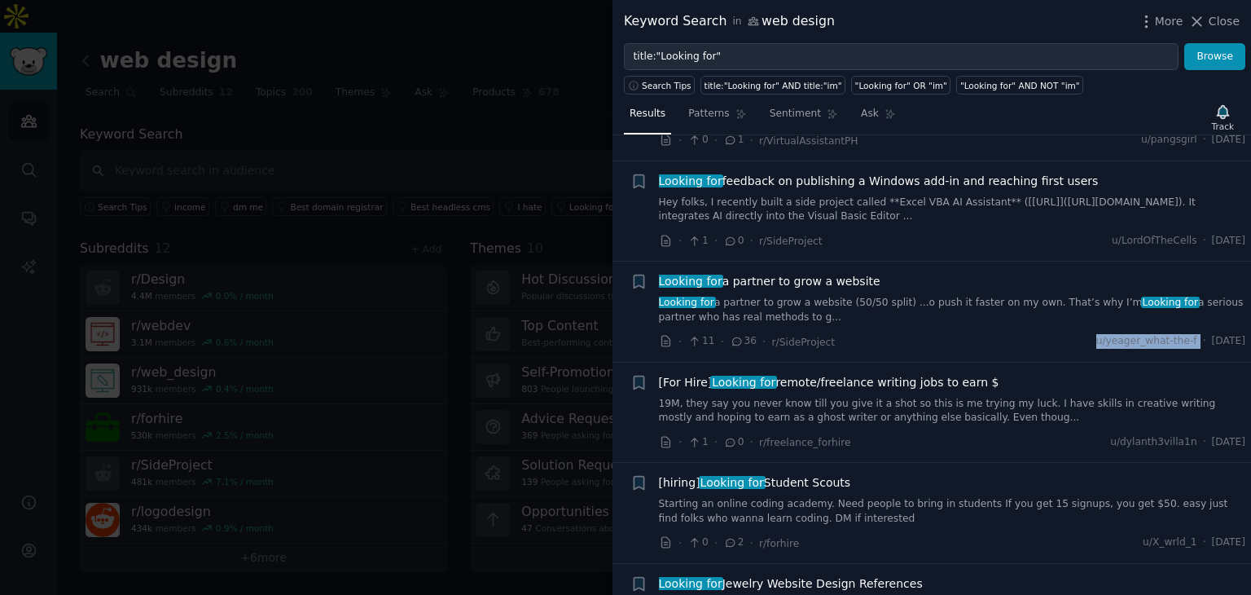
drag, startPoint x: 1079, startPoint y: 310, endPoint x: 1173, endPoint y: 312, distance: 94.5
click at [1173, 334] on div "u/yeager_what-the-f · Thu 9/4/2025" at bounding box center [1171, 341] width 149 height 15
copy span "u/yeager_what-the-f"
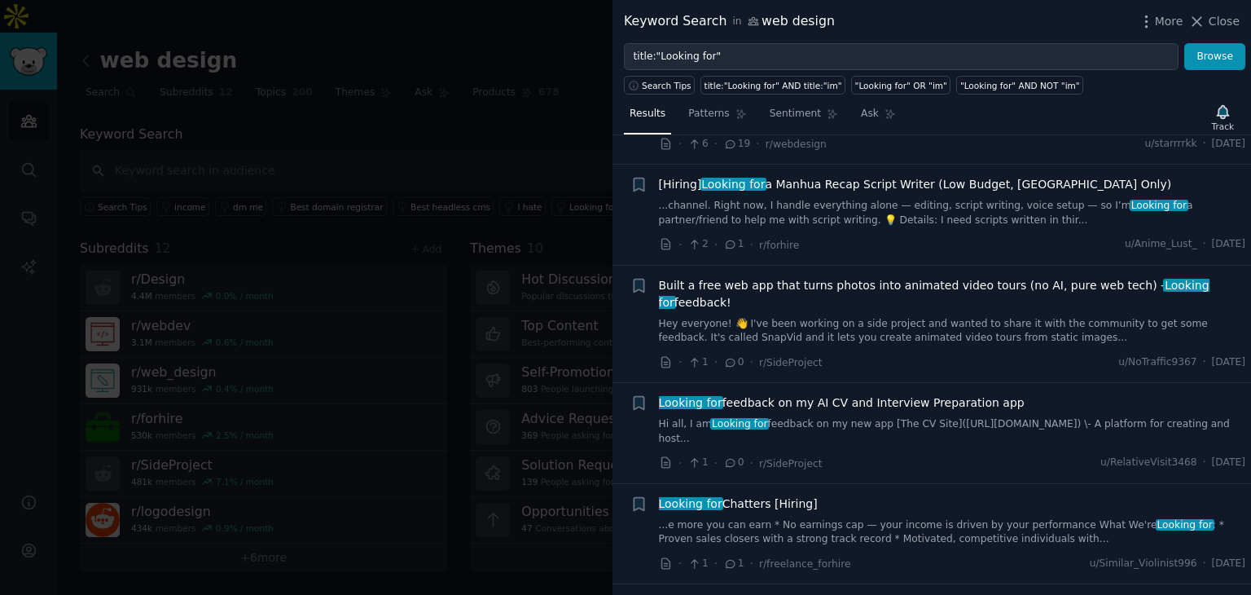
scroll to position [2080, 0]
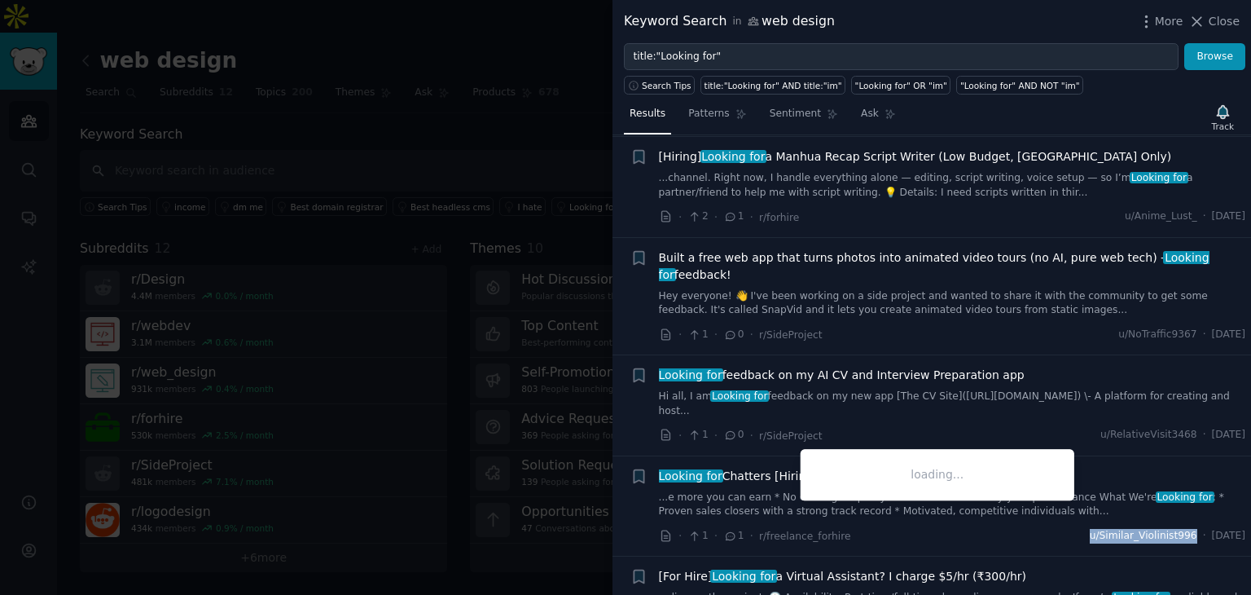
drag, startPoint x: 1068, startPoint y: 455, endPoint x: 1168, endPoint y: 454, distance: 100.2
click at [1168, 527] on div "· 1 · 1 · r/freelance_forhire u/Similar_Violinist996 · Thu 9/4/2025" at bounding box center [952, 535] width 587 height 17
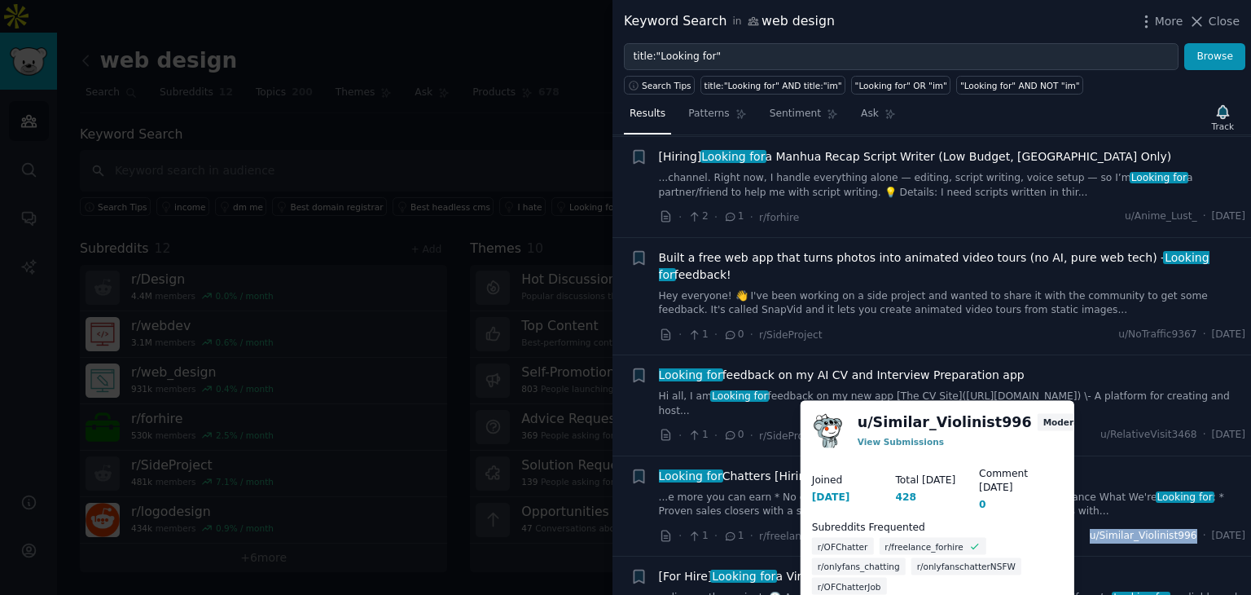
copy span "u/Similar_Violinist996"
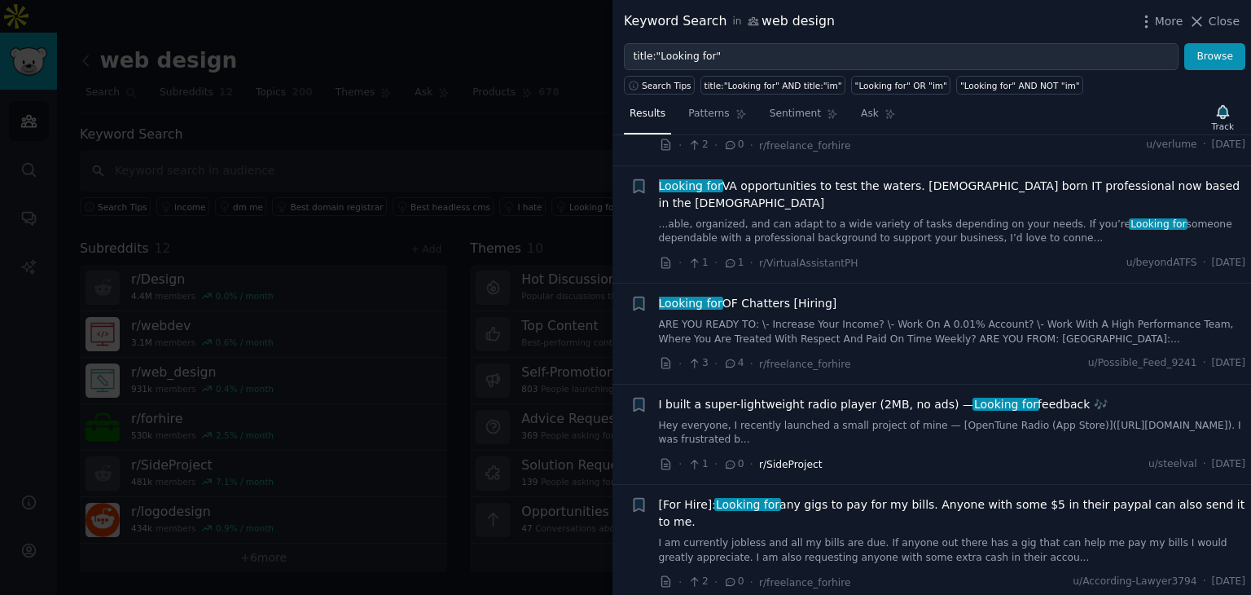
scroll to position [4280, 0]
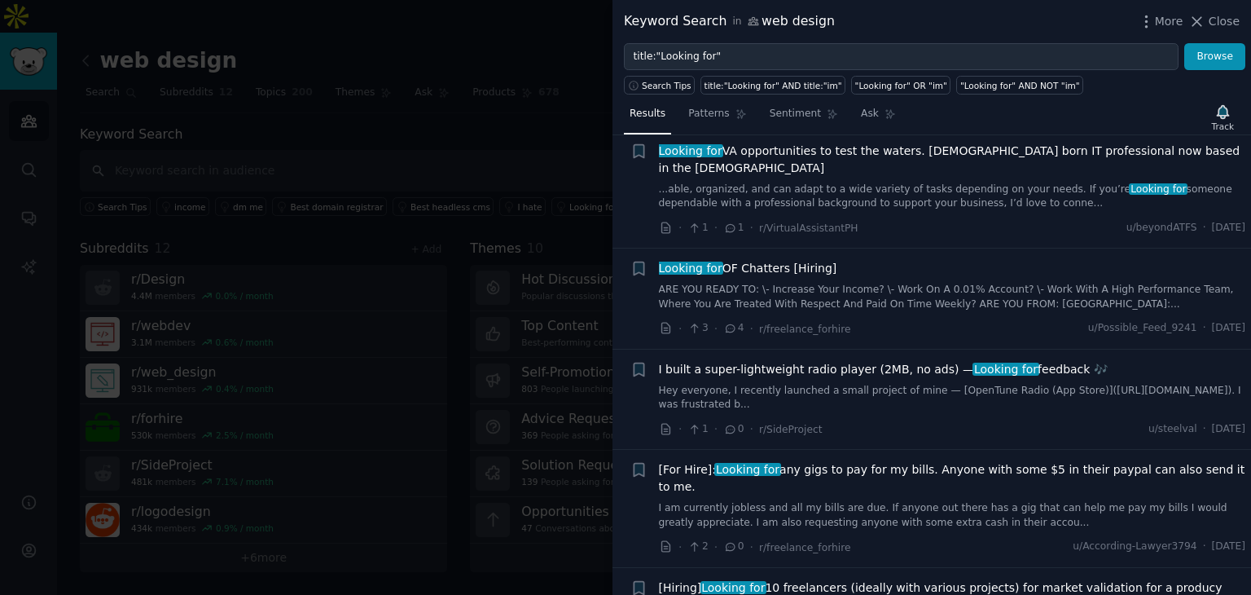
click at [823, 501] on link "I am currently jobless and all my bills are due. If anyone out there has a gig …" at bounding box center [952, 515] width 587 height 29
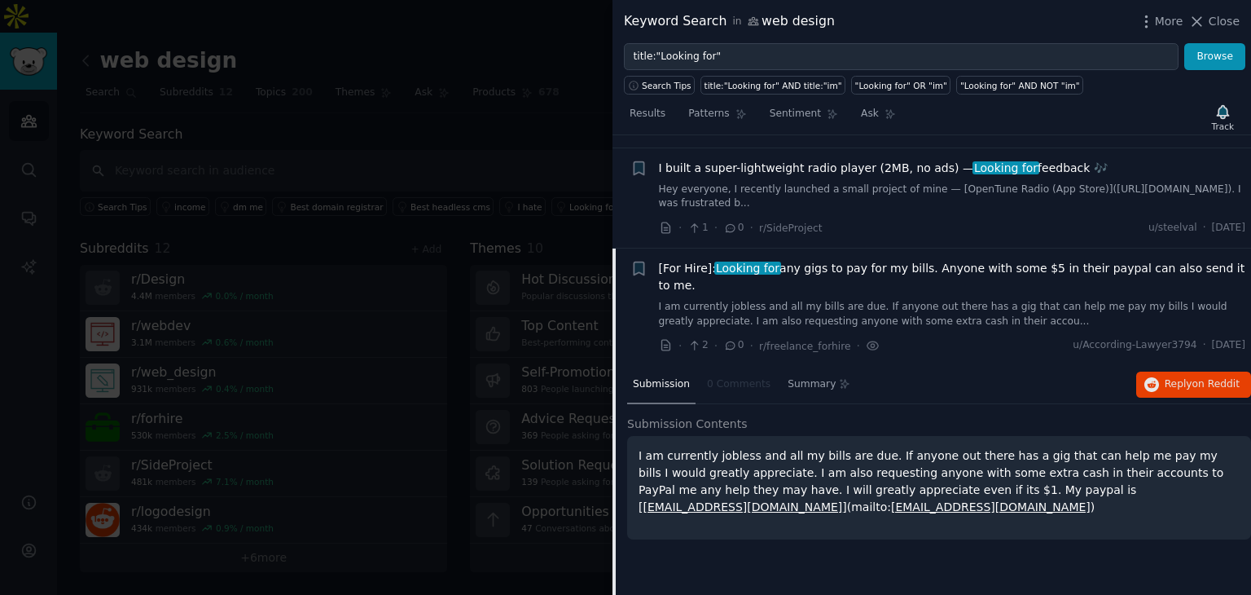
scroll to position [4400, 0]
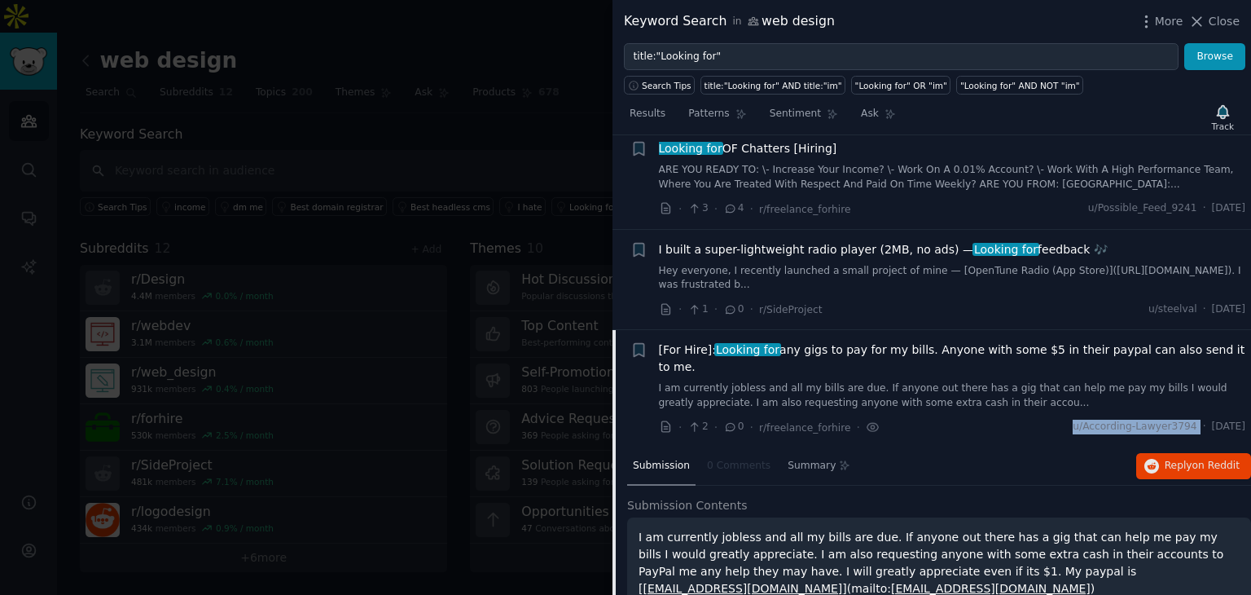
drag, startPoint x: 1047, startPoint y: 297, endPoint x: 1169, endPoint y: 297, distance: 122.2
click at [1169, 419] on div "· 2 · 0 · r/freelance_forhire · u/According-Lawyer3794 · Wed 9/3/2025" at bounding box center [952, 427] width 587 height 17
copy span "u/According-Lawyer3794"
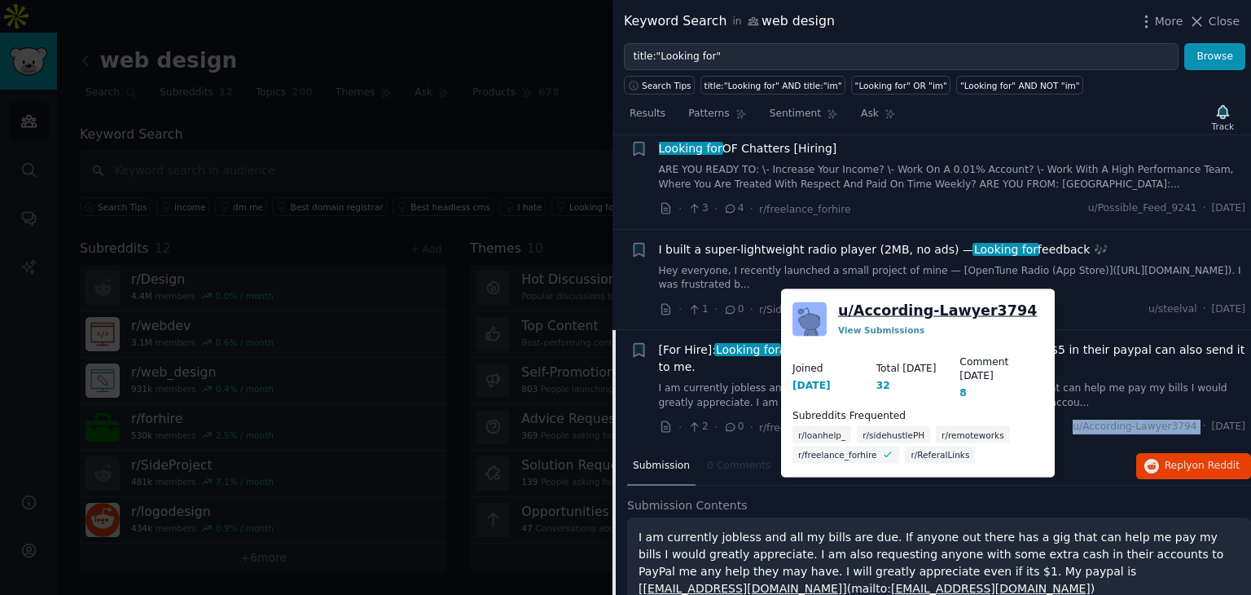
click at [906, 310] on link "u/ According-Lawyer3794" at bounding box center [937, 311] width 199 height 20
